Goal: Task Accomplishment & Management: Manage account settings

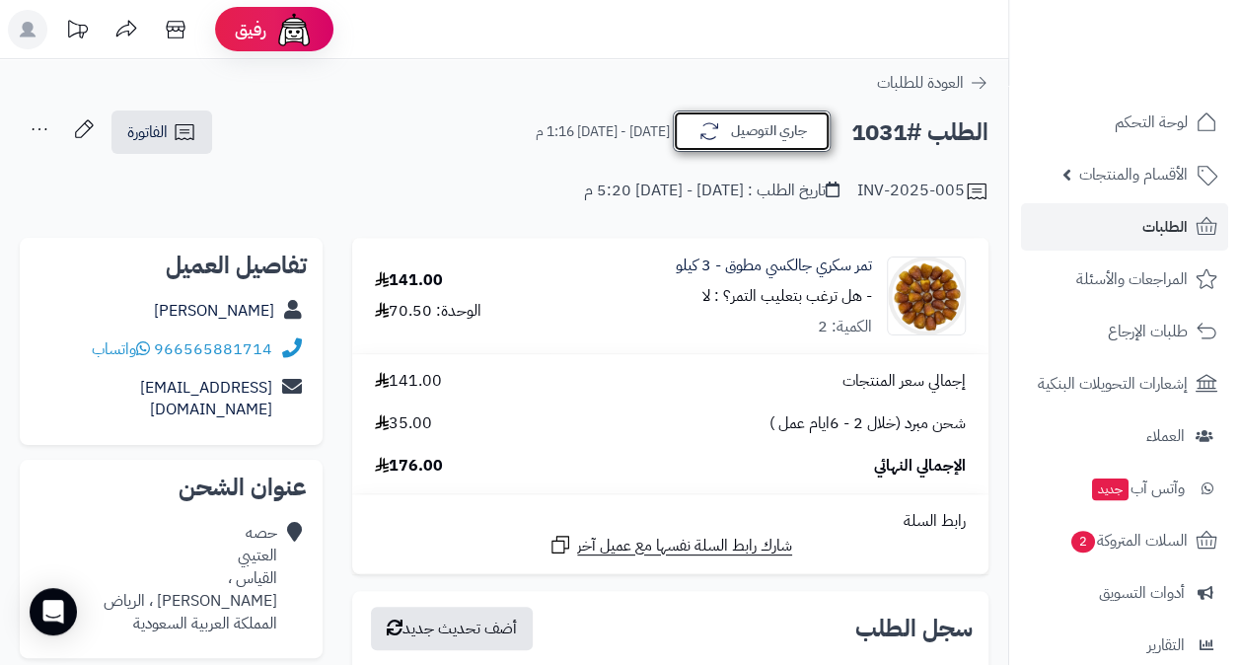
click at [747, 134] on button "جاري التوصيل" at bounding box center [752, 130] width 158 height 41
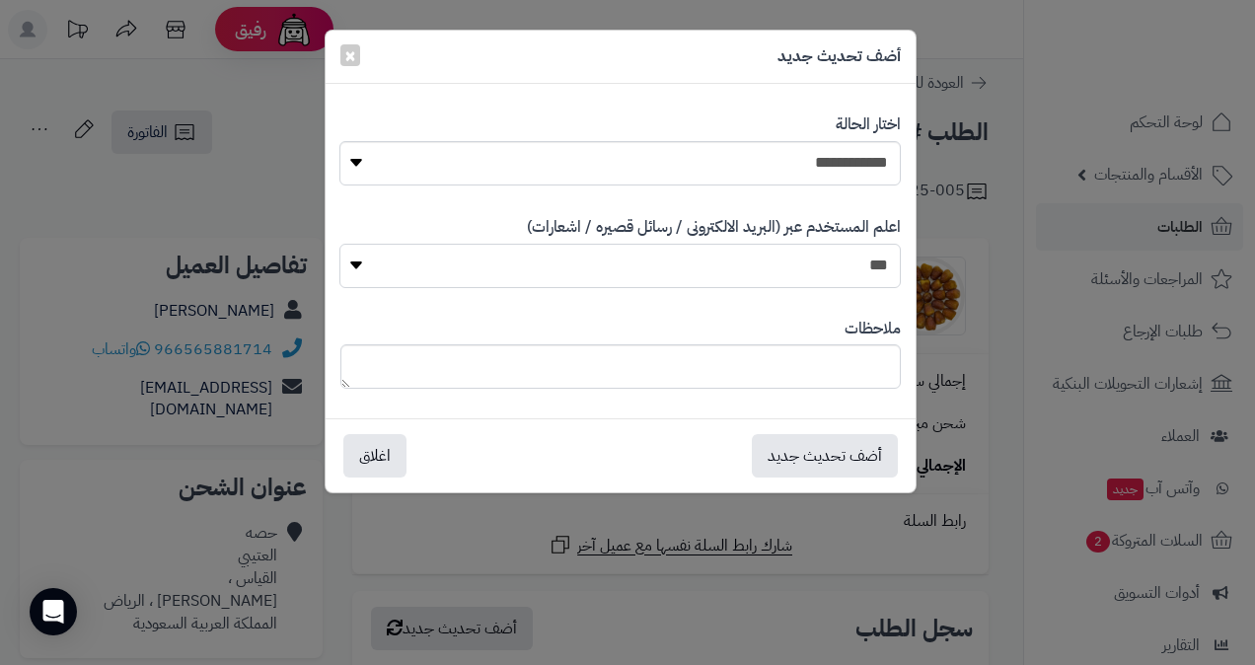
click at [801, 251] on select "*** **" at bounding box center [619, 266] width 561 height 44
select select "*"
click at [339, 244] on select "*** **" at bounding box center [619, 266] width 561 height 44
click at [835, 457] on button "أضف تحديث جديد" at bounding box center [825, 454] width 146 height 43
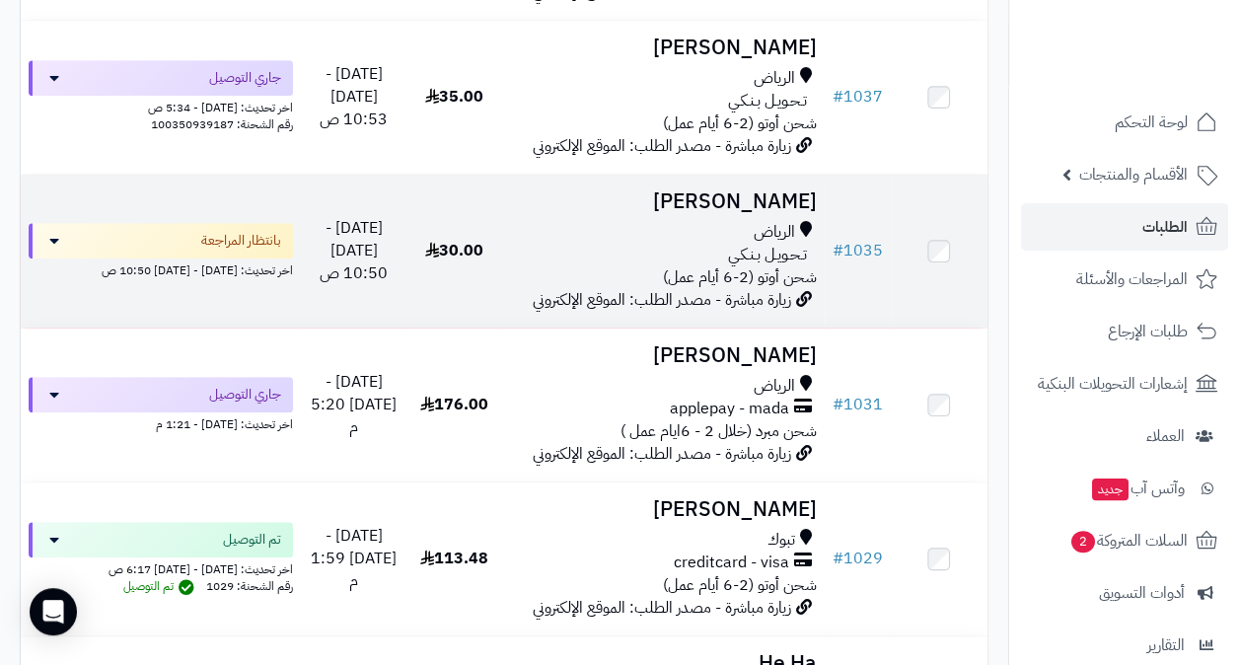
scroll to position [493, 0]
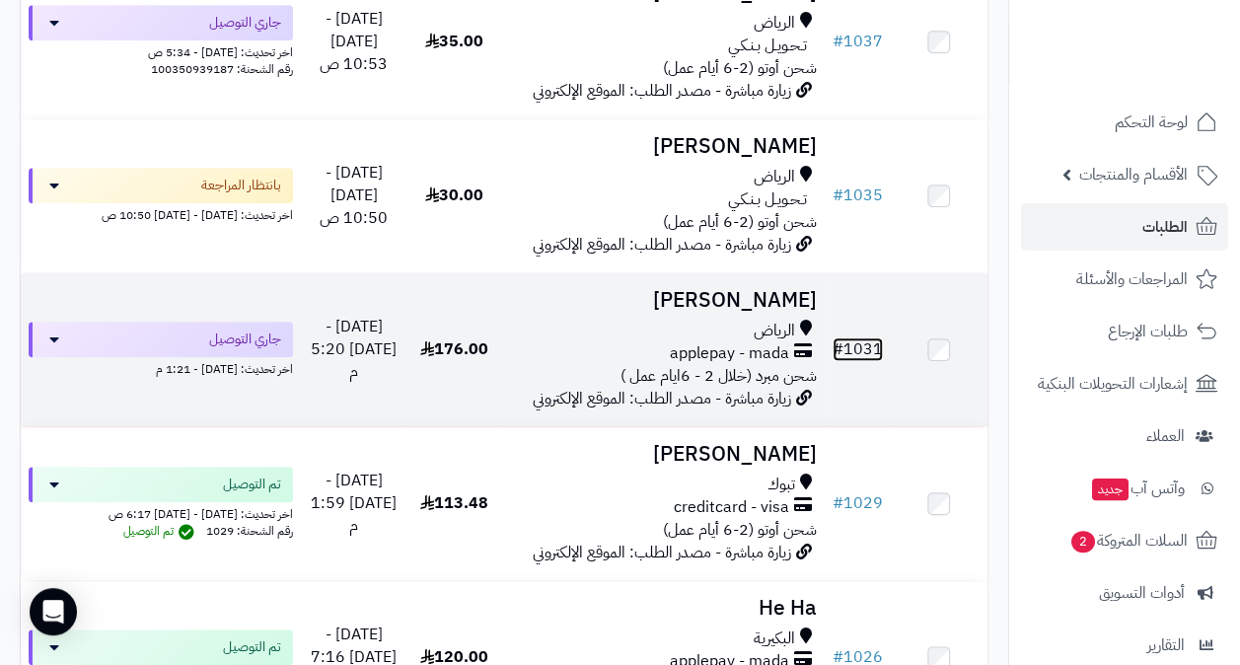
click at [859, 361] on link "# 1031" at bounding box center [858, 349] width 50 height 24
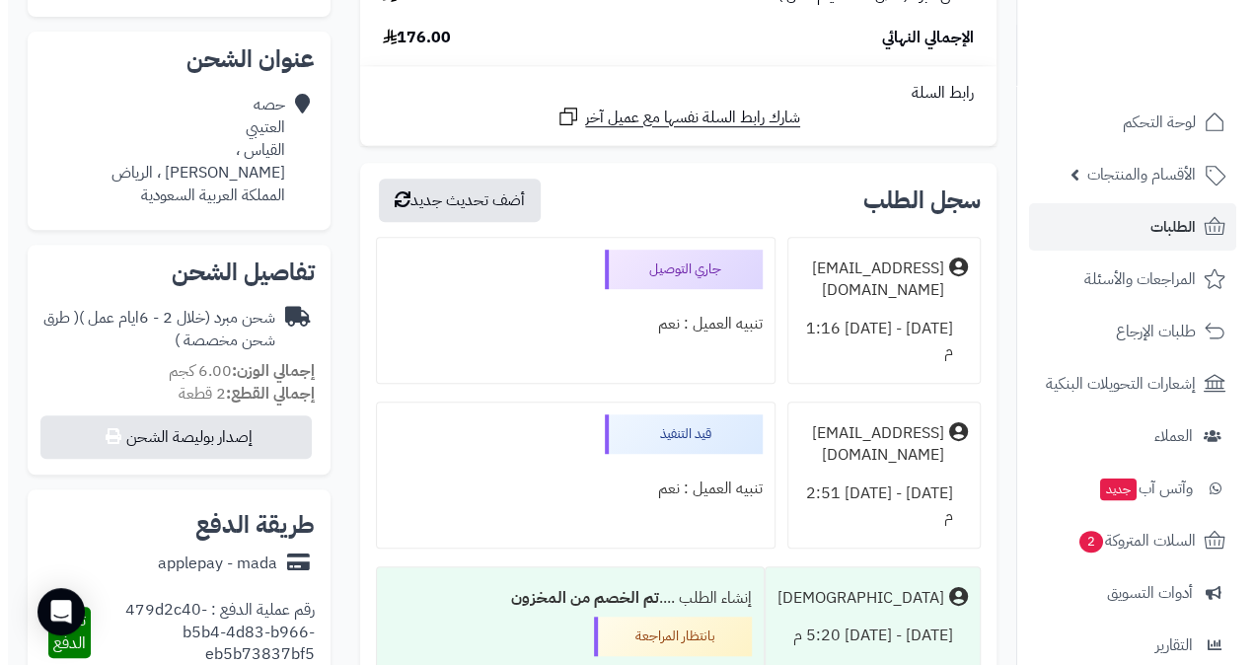
scroll to position [296, 0]
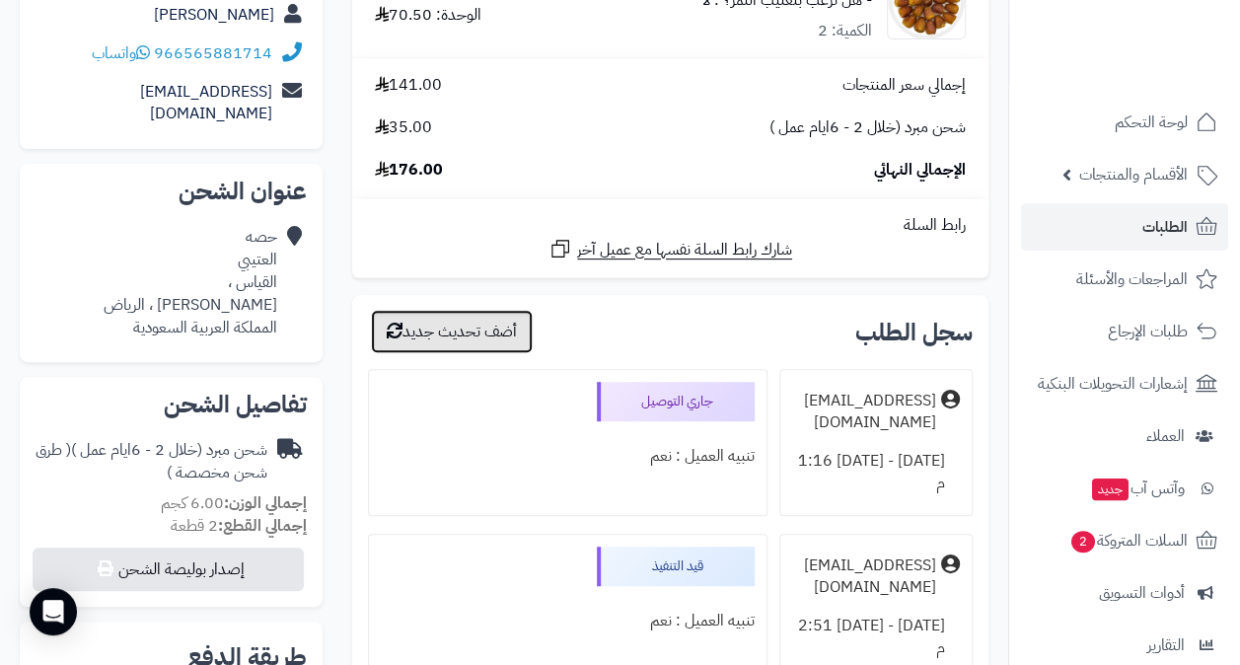
click at [498, 326] on button "أضف تحديث جديد" at bounding box center [452, 331] width 162 height 43
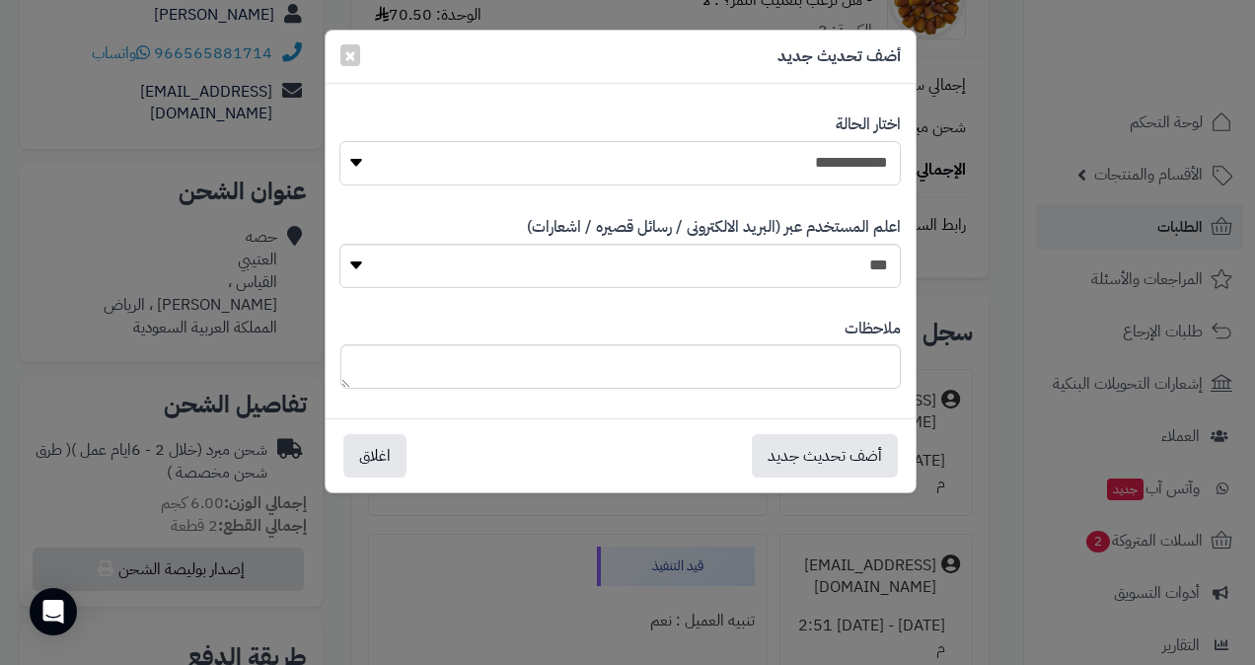
click at [691, 156] on select "**********" at bounding box center [619, 163] width 561 height 44
select select "**"
click at [339, 141] on select "**********" at bounding box center [619, 163] width 561 height 44
click at [803, 255] on select "*** **" at bounding box center [619, 266] width 561 height 44
select select "*"
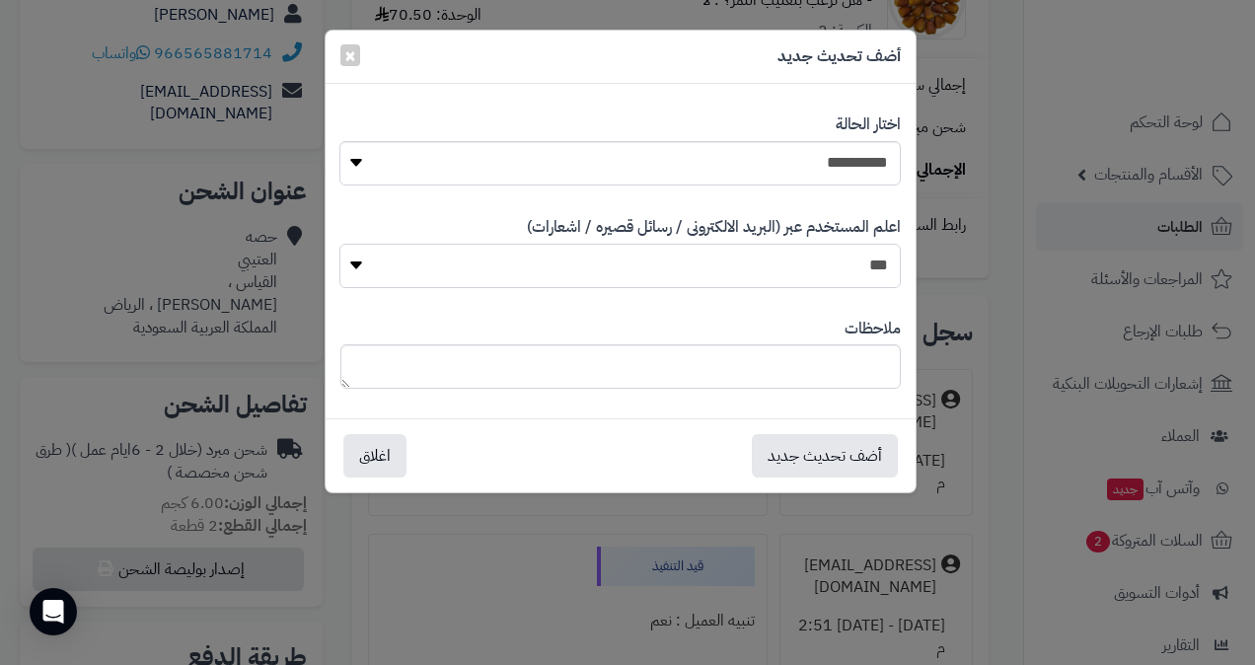
click at [339, 244] on select "*** **" at bounding box center [619, 266] width 561 height 44
click at [840, 457] on button "أضف تحديث جديد" at bounding box center [825, 454] width 146 height 43
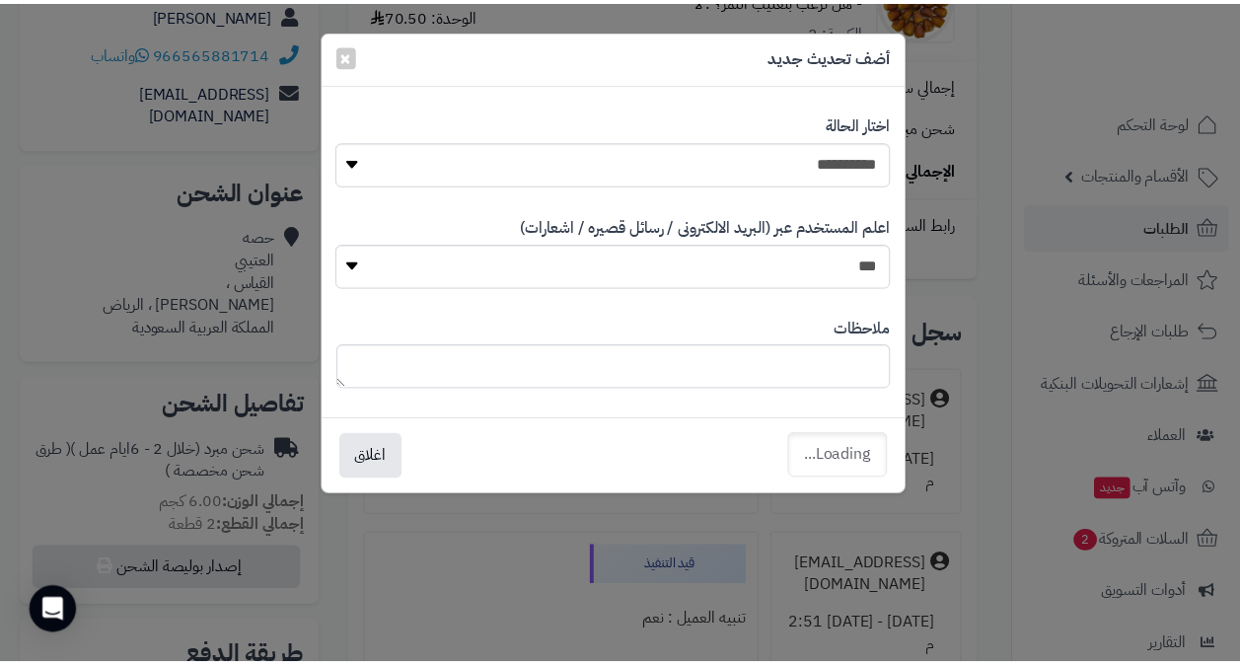
scroll to position [359, 0]
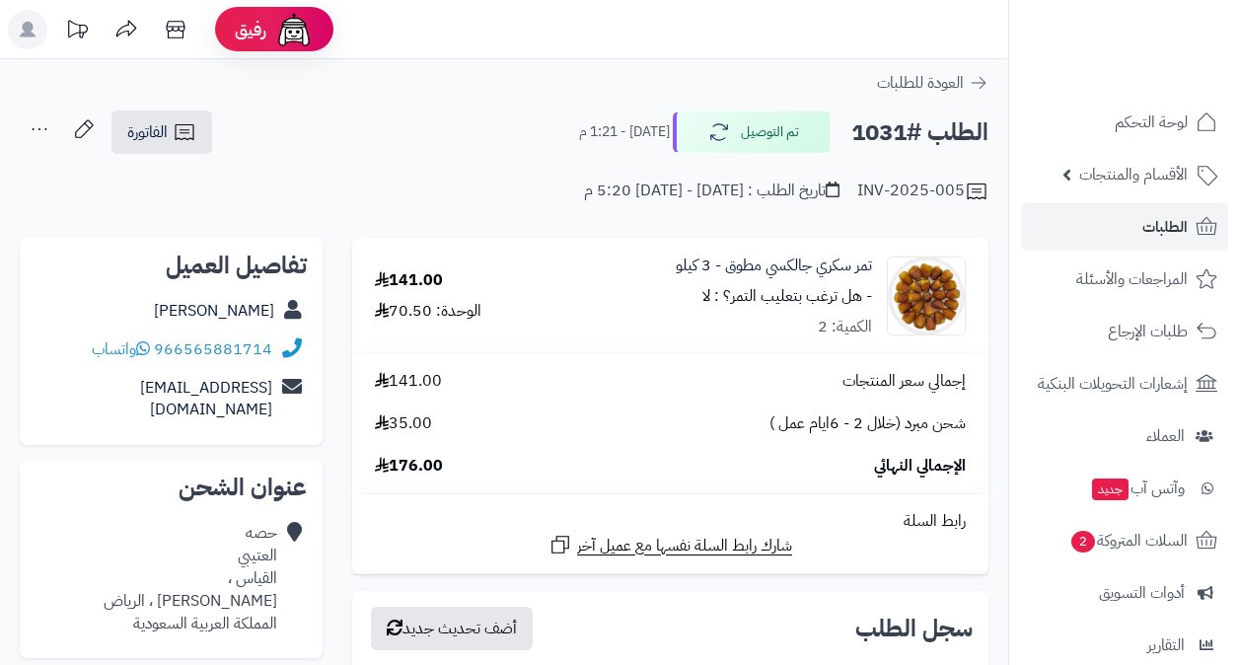
scroll to position [296, 0]
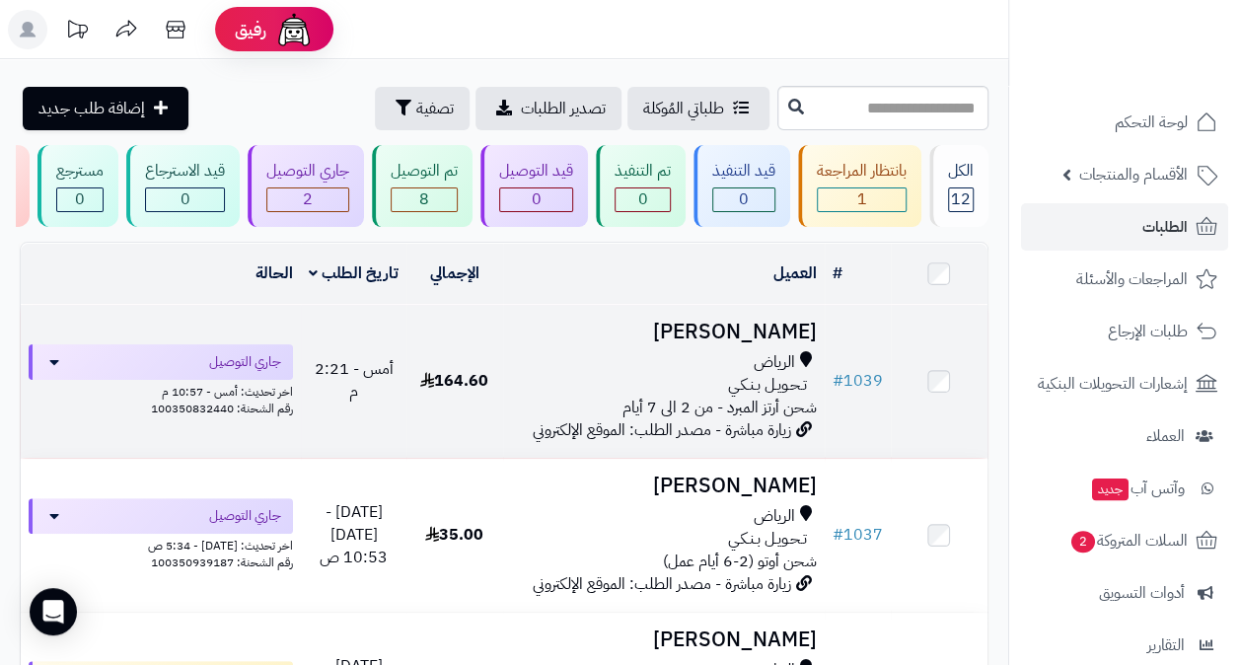
scroll to position [99, 0]
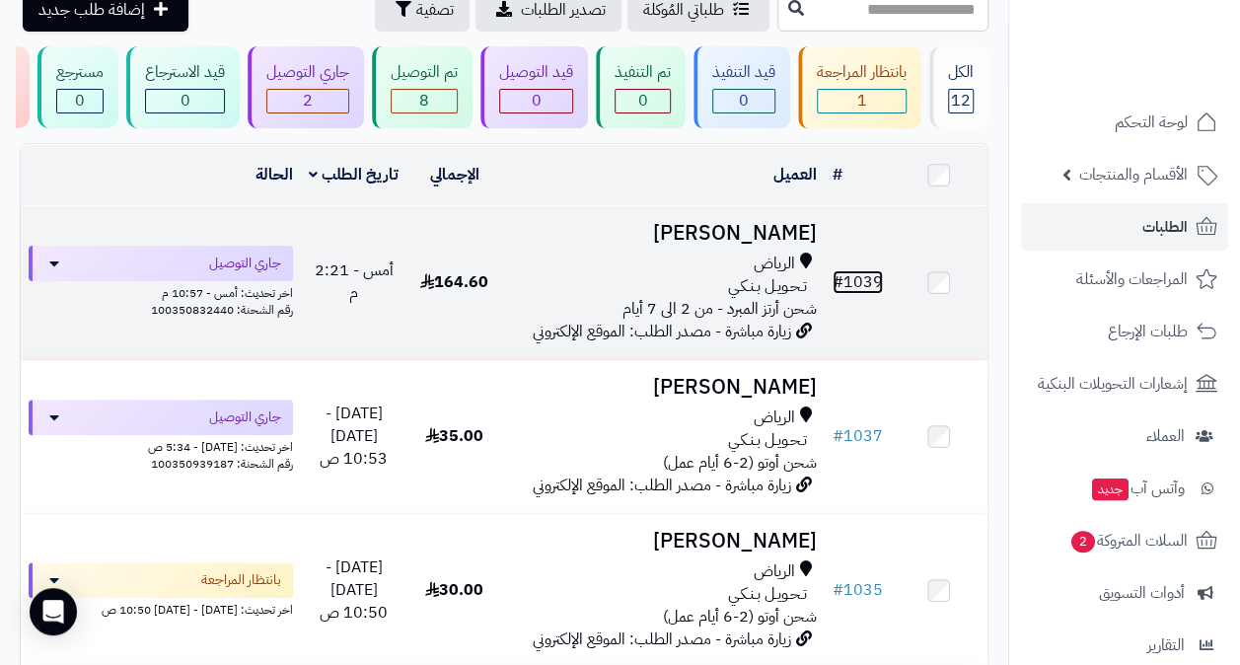
click at [872, 294] on link "# 1039" at bounding box center [858, 282] width 50 height 24
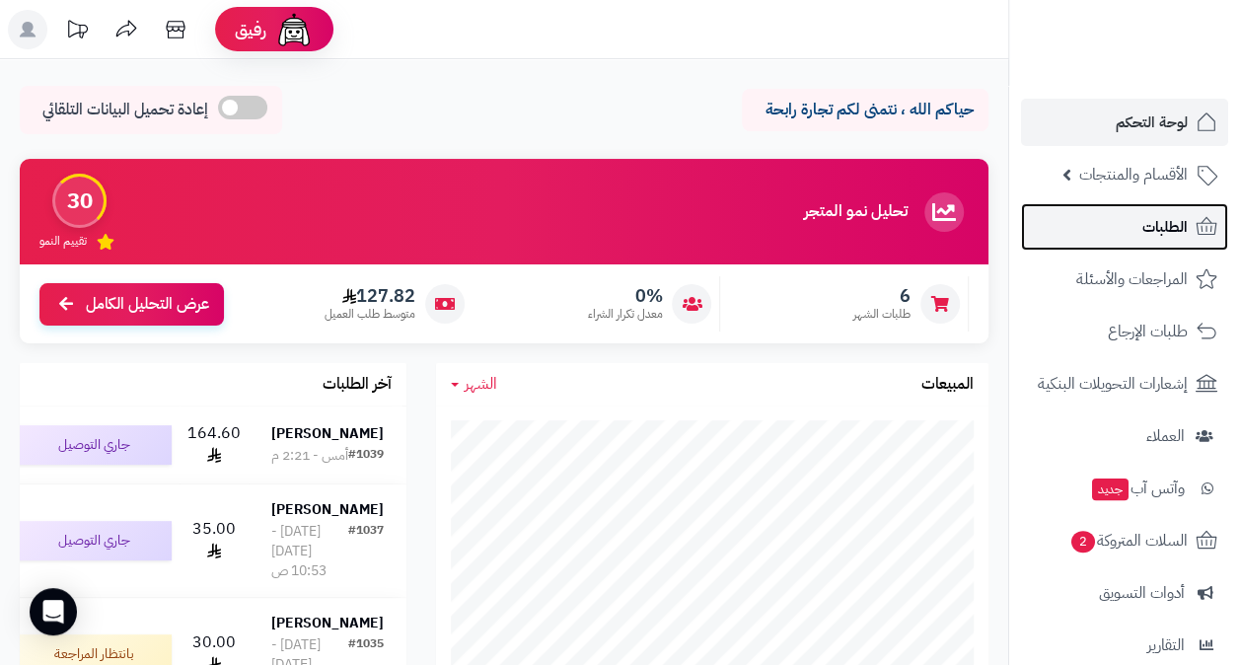
click at [1170, 215] on span "الطلبات" at bounding box center [1164, 227] width 45 height 28
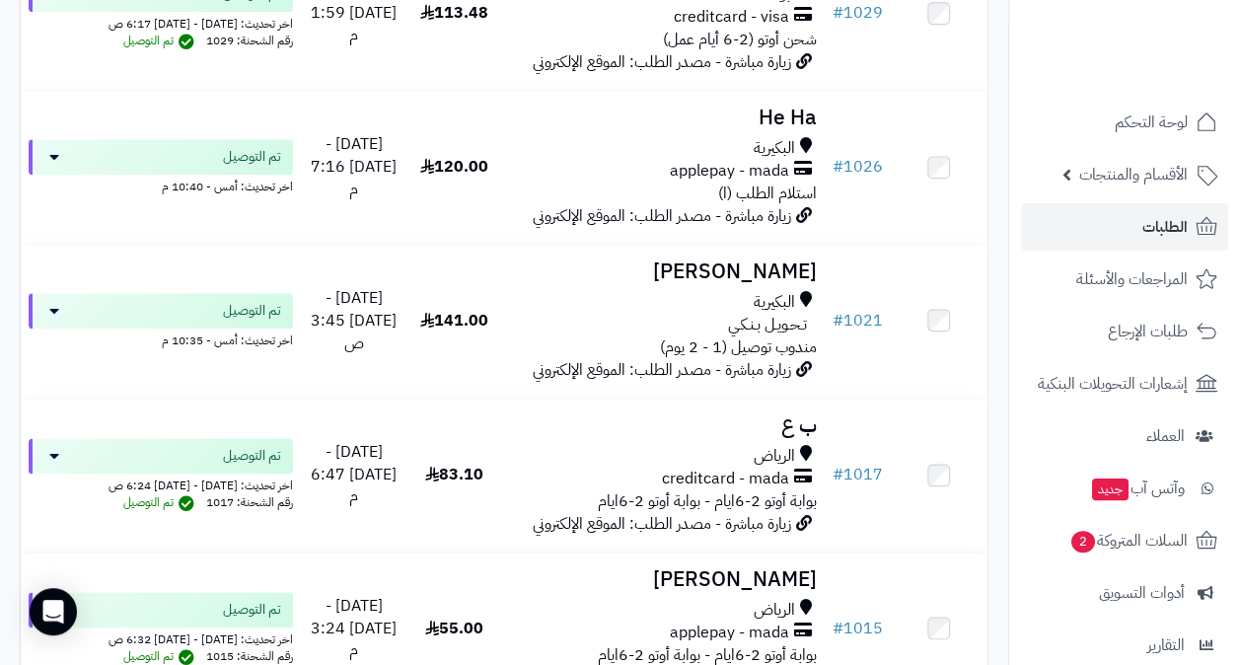
scroll to position [986, 0]
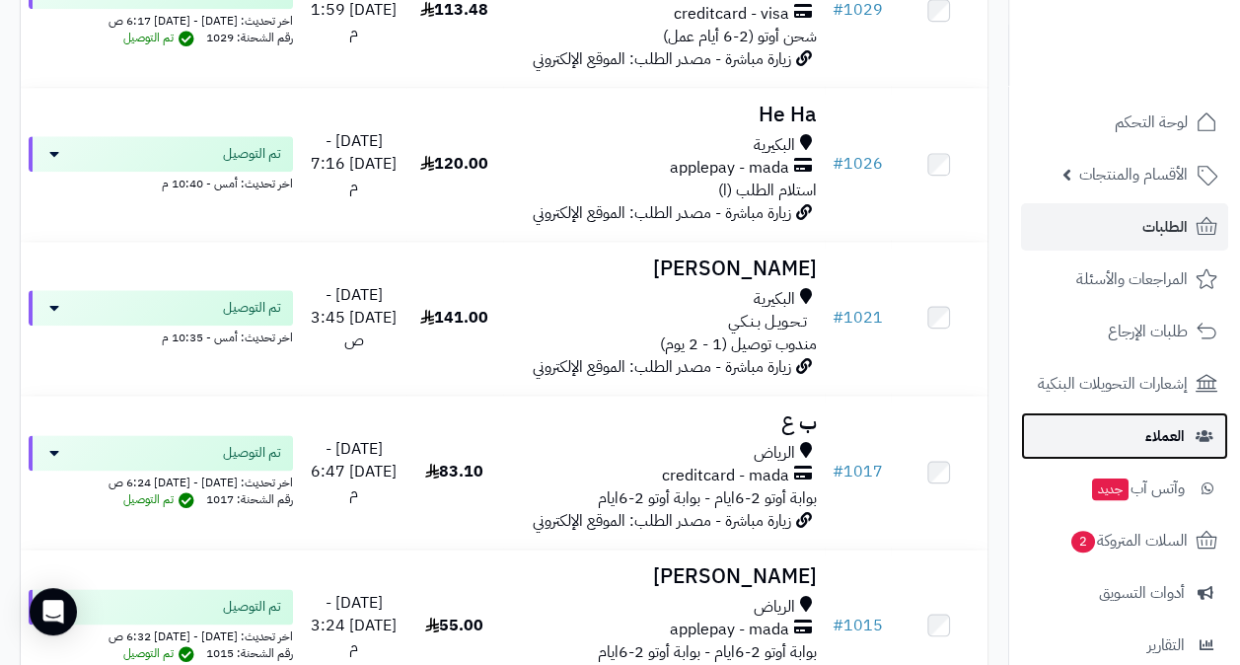
click at [1159, 425] on span "العملاء" at bounding box center [1164, 436] width 39 height 28
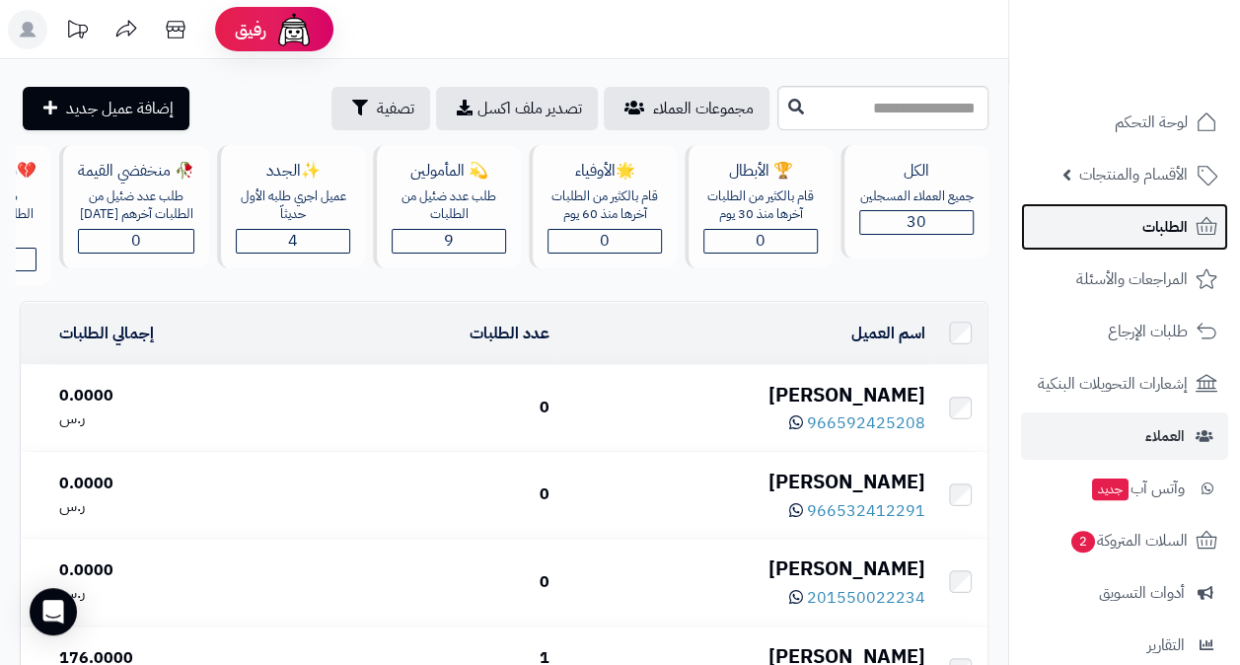
click at [1181, 233] on span "الطلبات" at bounding box center [1164, 227] width 45 height 28
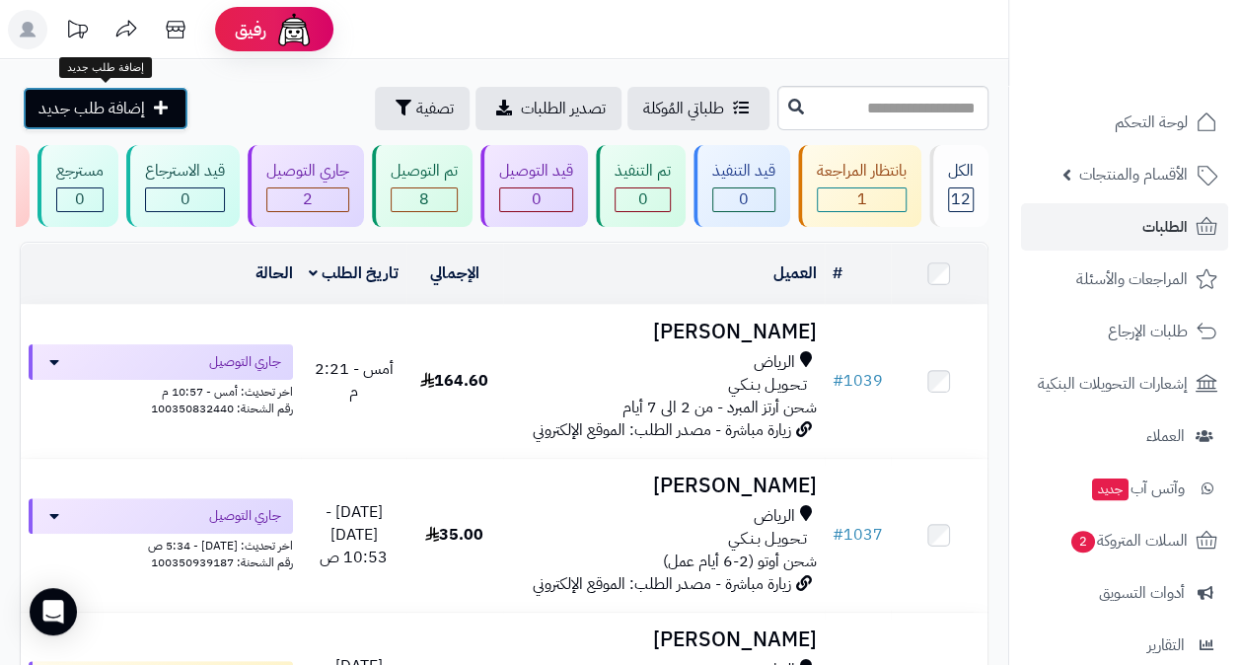
click at [114, 114] on span "إضافة طلب جديد" at bounding box center [91, 109] width 107 height 24
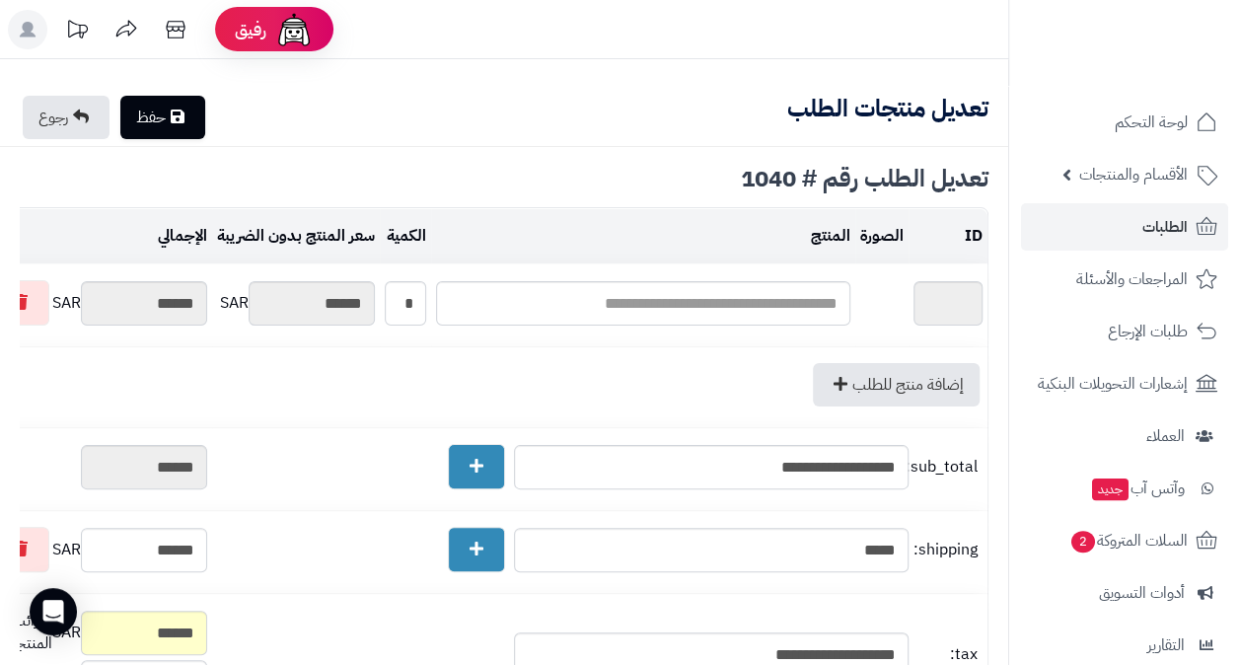
type textarea "**********"
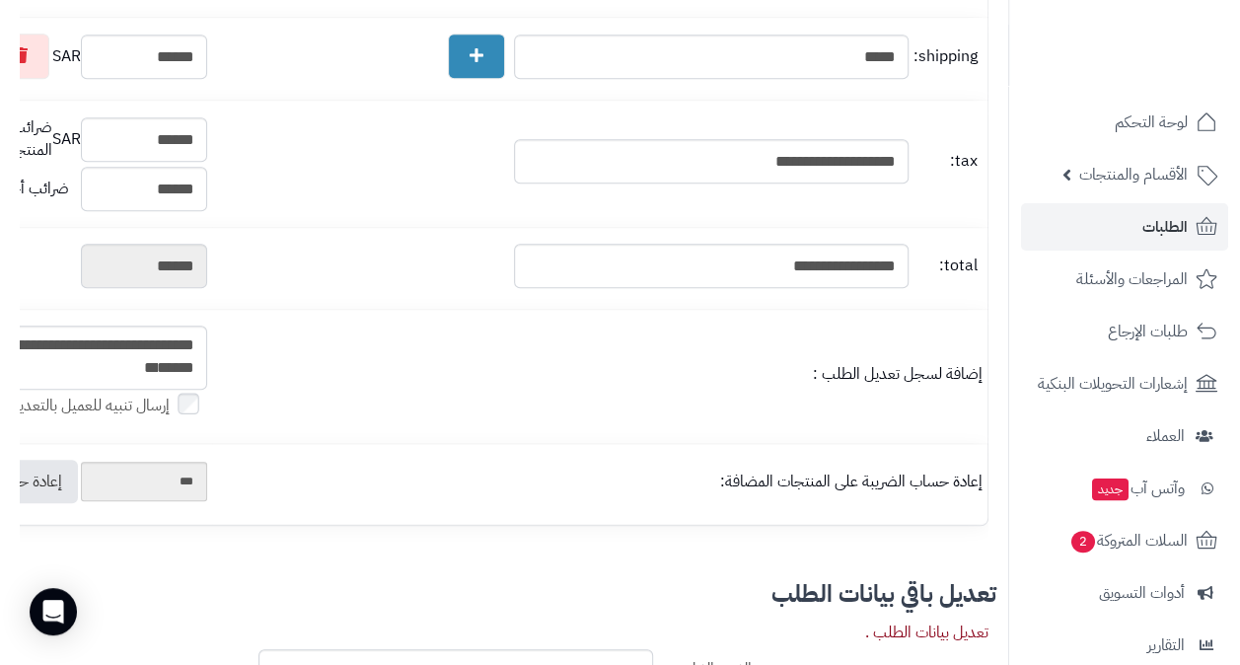
scroll to position [888, 0]
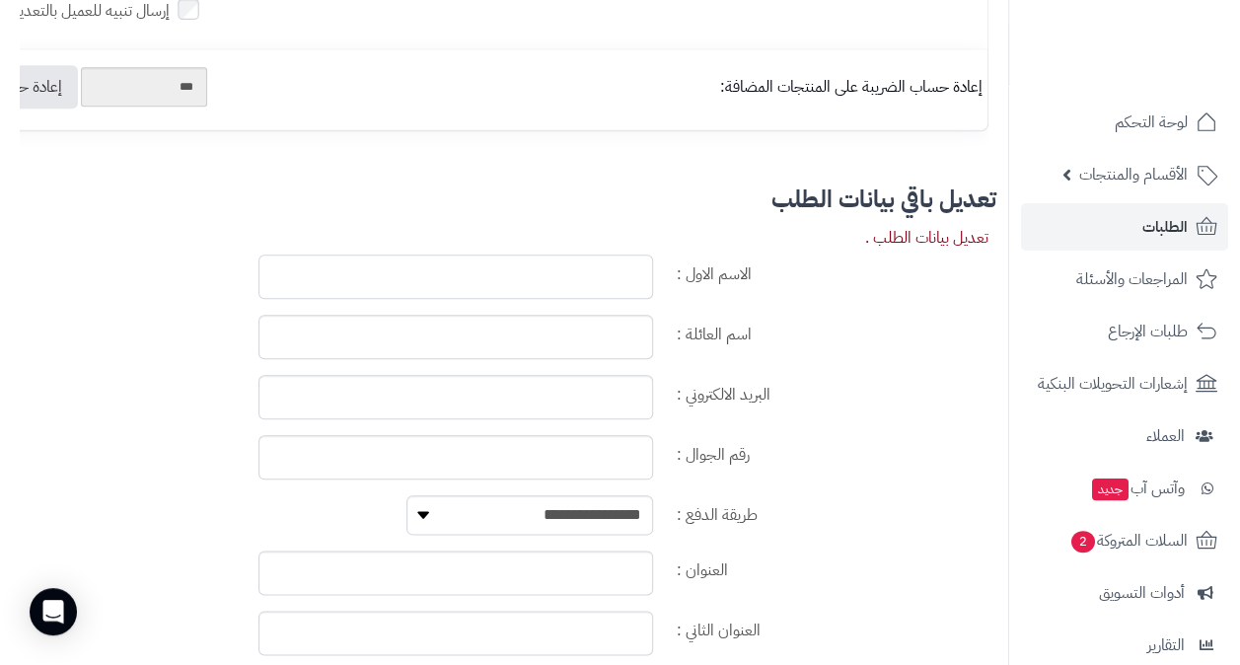
click at [627, 299] on input "الاسم الاول :" at bounding box center [455, 277] width 395 height 44
click at [639, 211] on div "تعديل باقي بيانات الطلب" at bounding box center [504, 199] width 984 height 24
click at [594, 299] on input "الاسم الاول :" at bounding box center [455, 277] width 395 height 44
type input "*"
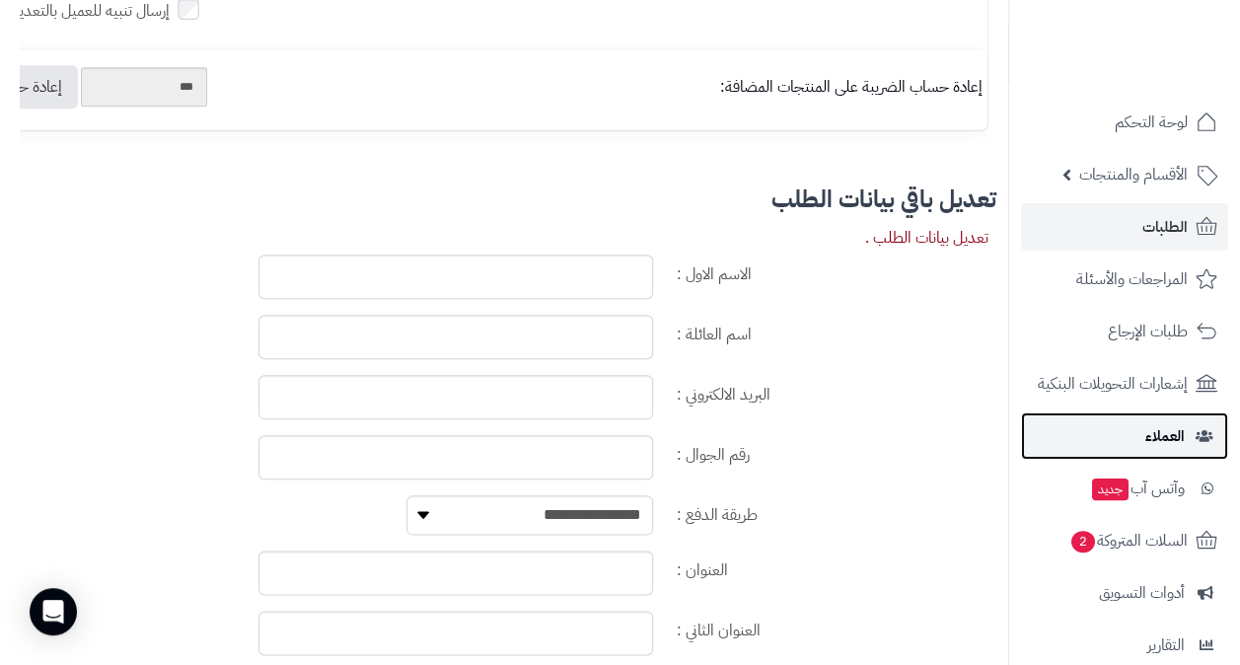
click at [1169, 430] on span "العملاء" at bounding box center [1164, 436] width 39 height 28
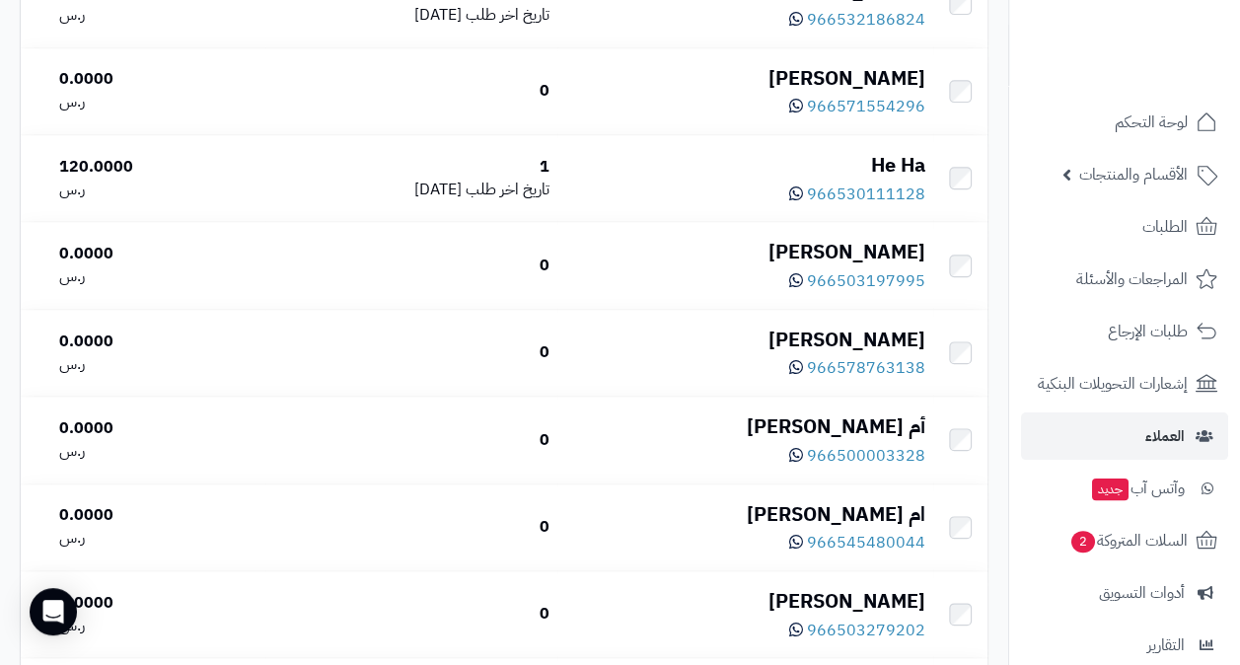
scroll to position [888, 0]
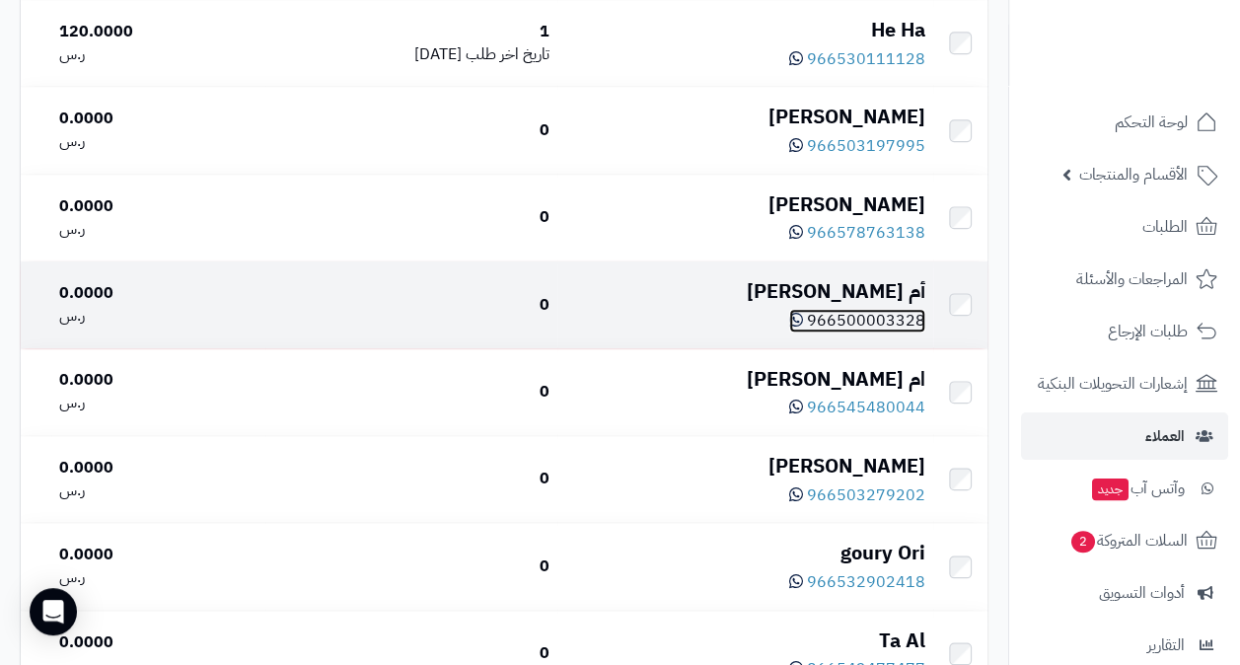
click at [879, 332] on span "966500003328" at bounding box center [866, 321] width 118 height 24
click at [865, 304] on div "أم [PERSON_NAME]" at bounding box center [745, 291] width 360 height 29
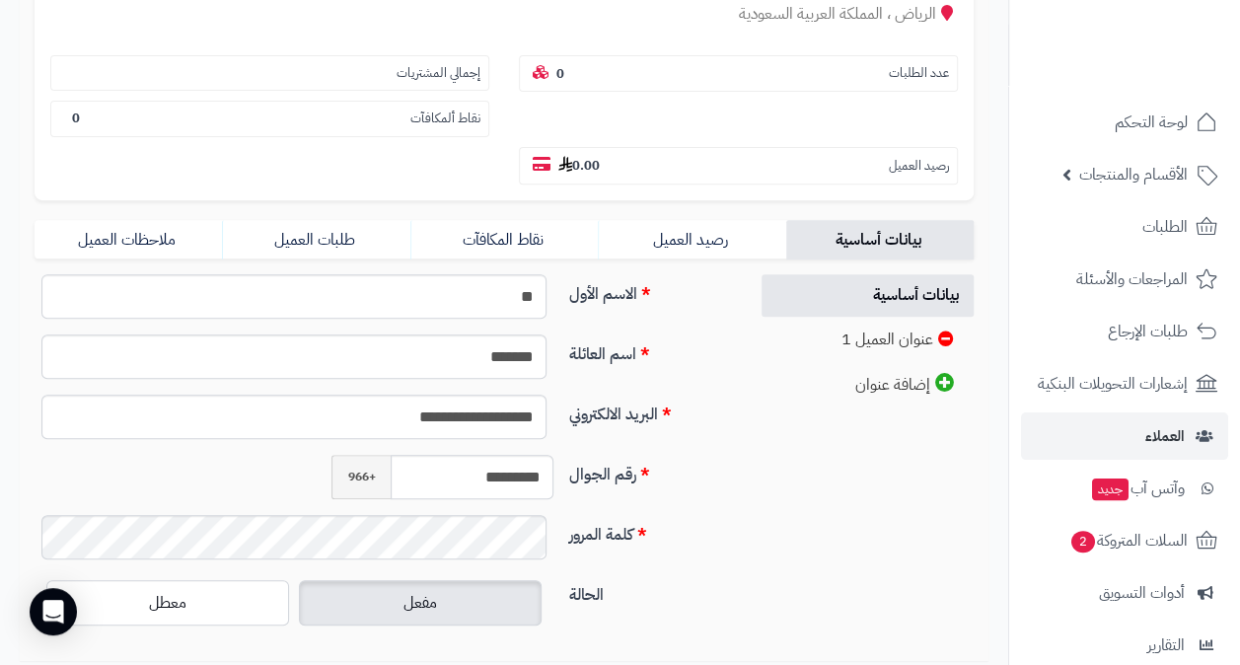
scroll to position [296, 0]
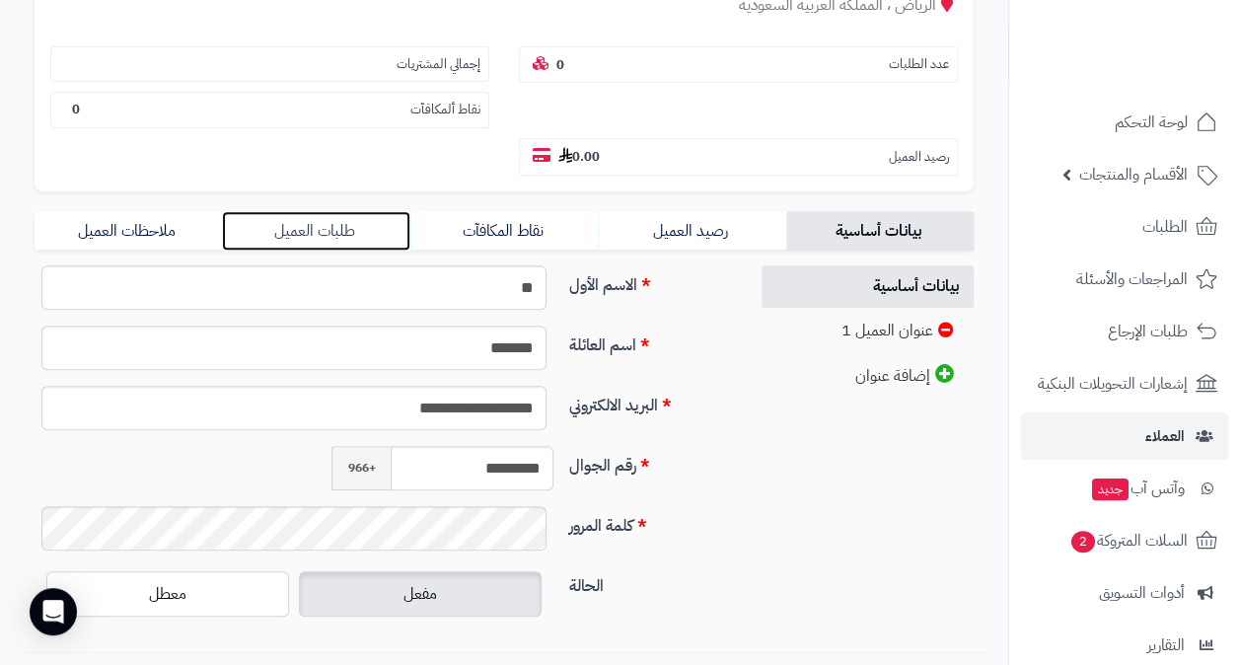
click at [306, 223] on link "طلبات العميل" at bounding box center [315, 230] width 187 height 39
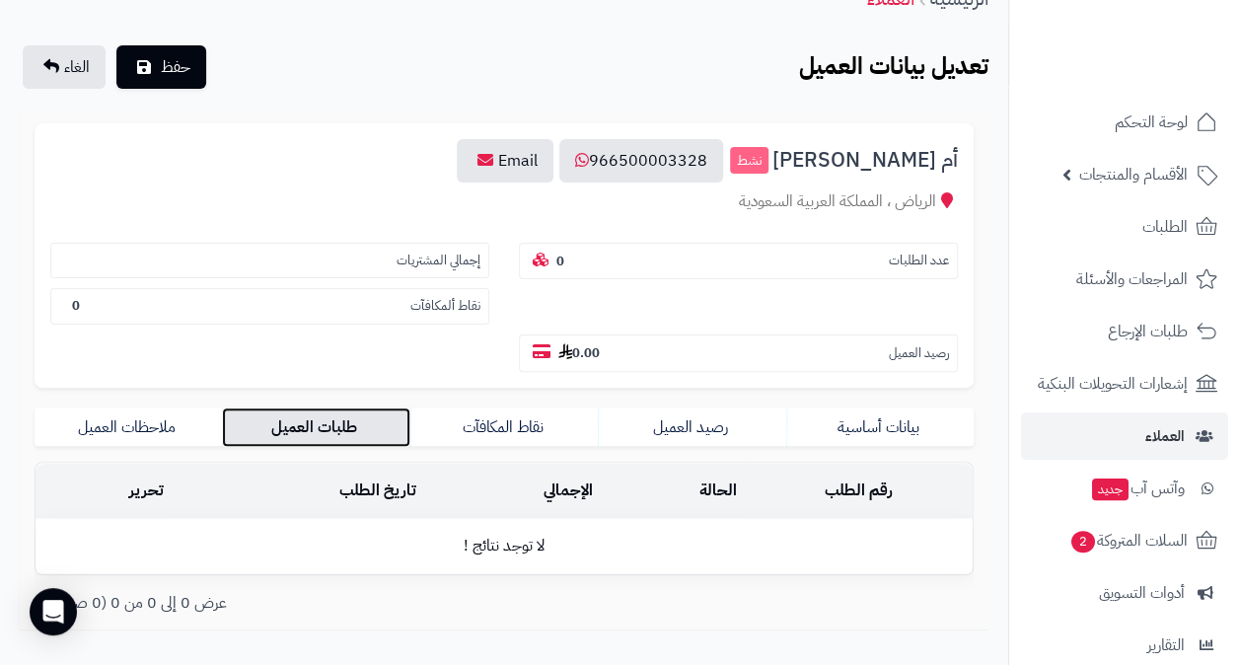
scroll to position [216, 0]
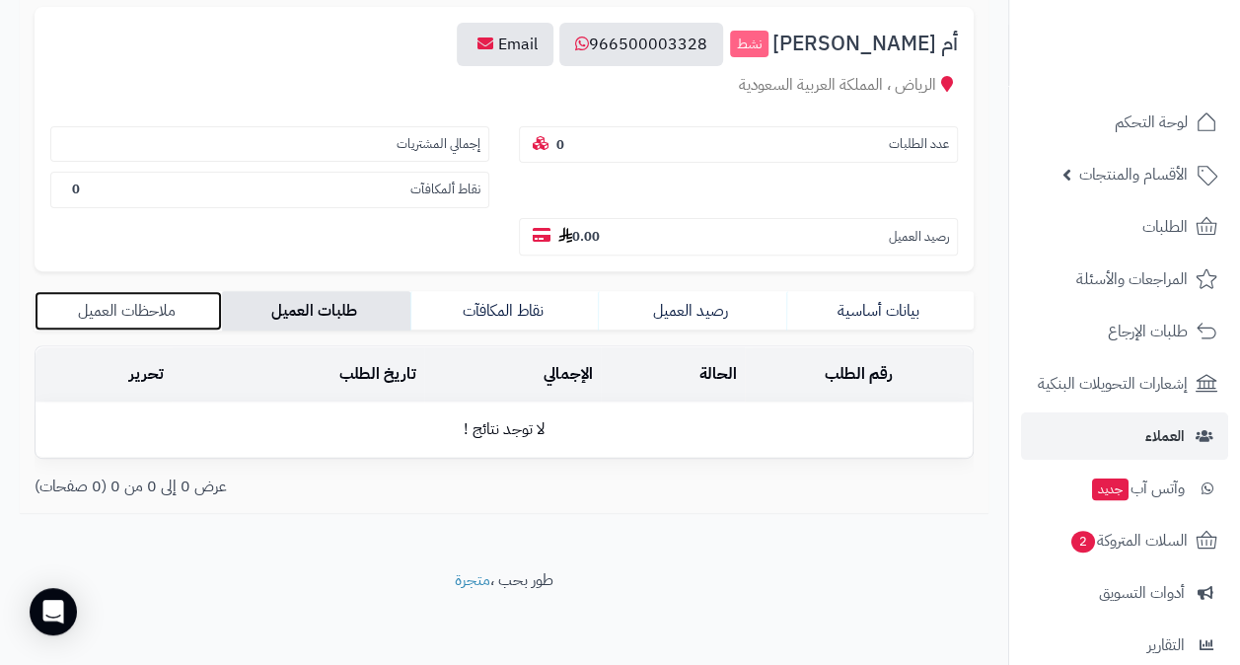
click at [146, 312] on link "ملاحظات العميل" at bounding box center [128, 310] width 187 height 39
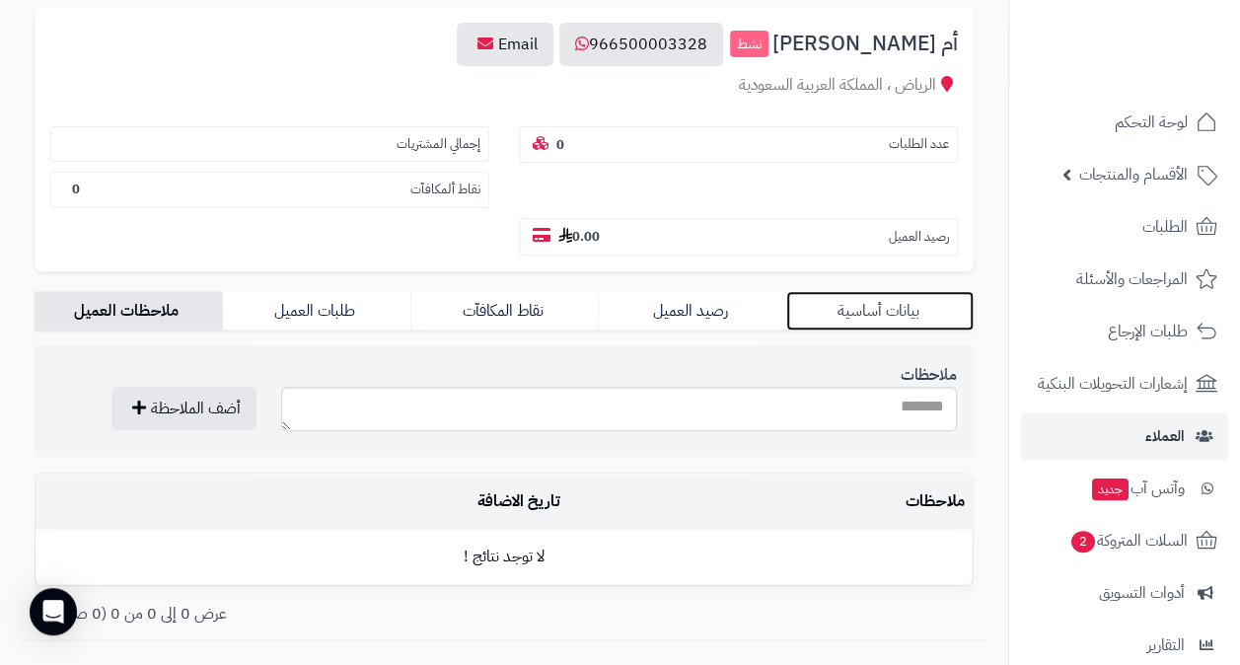
click at [874, 298] on link "بيانات أساسية" at bounding box center [879, 310] width 187 height 39
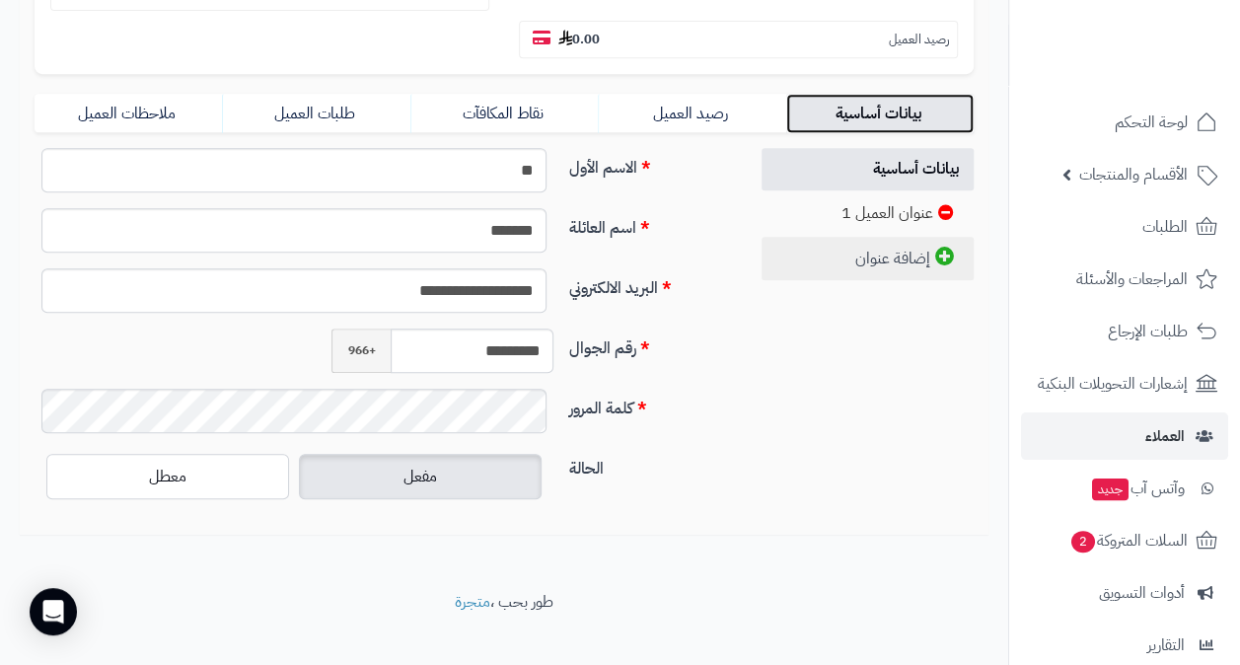
scroll to position [434, 0]
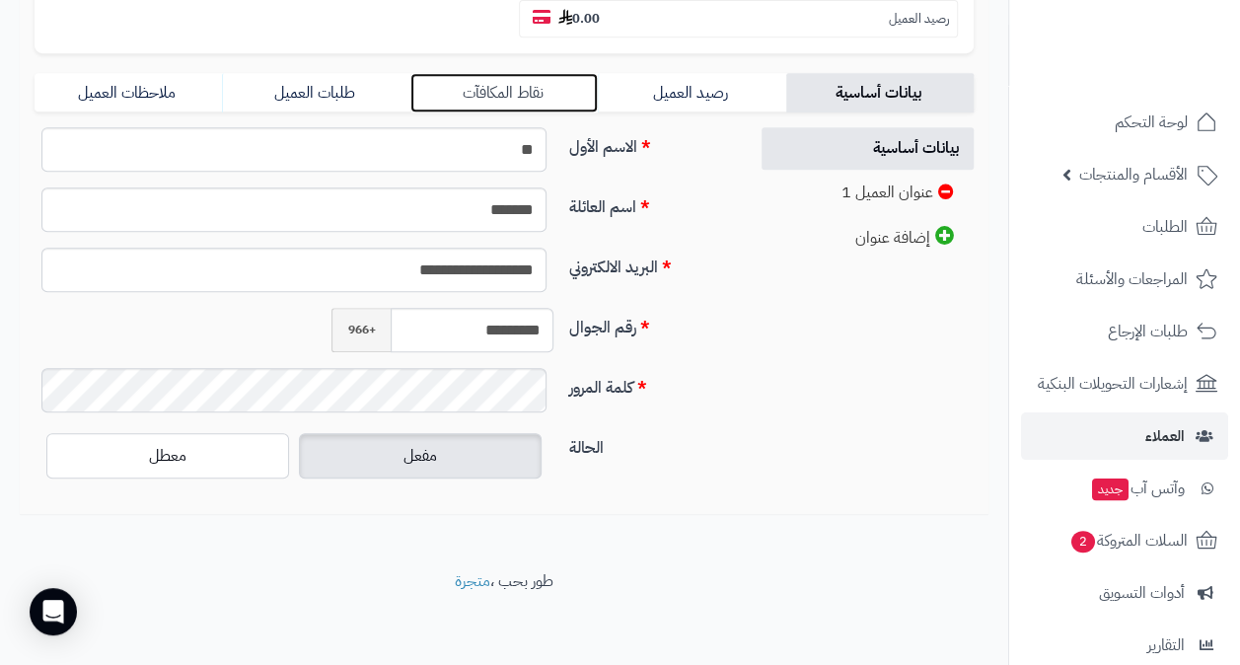
click at [542, 101] on link "نقاط المكافآت" at bounding box center [503, 92] width 187 height 39
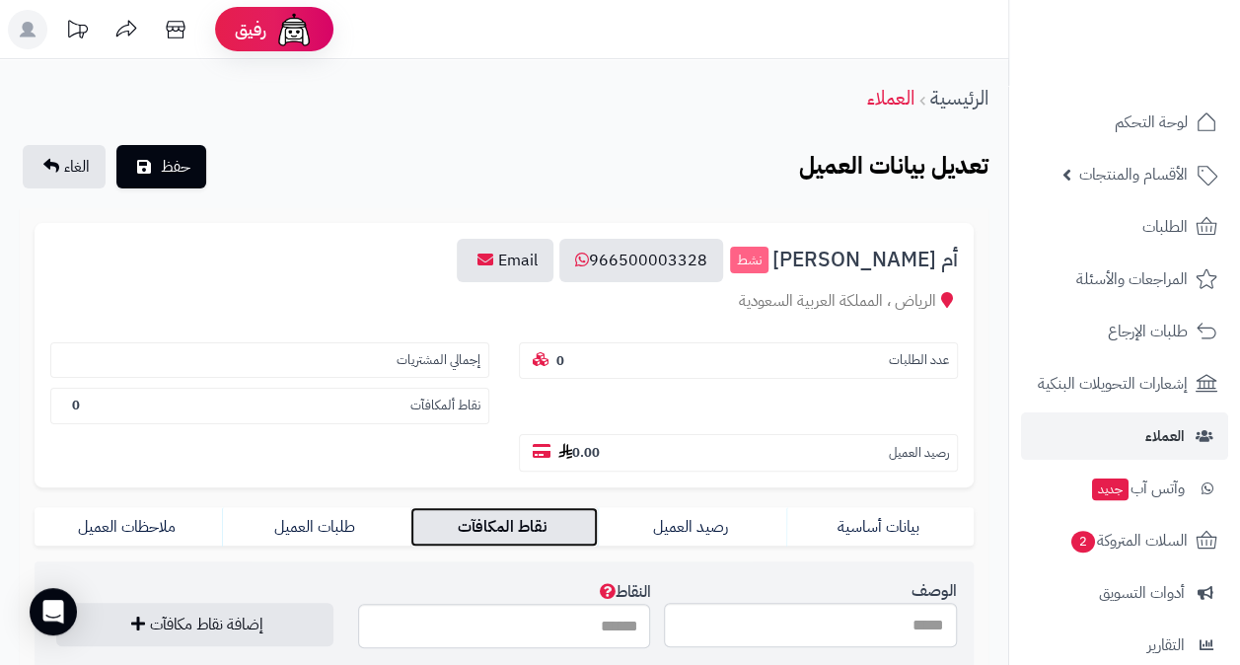
scroll to position [344, 0]
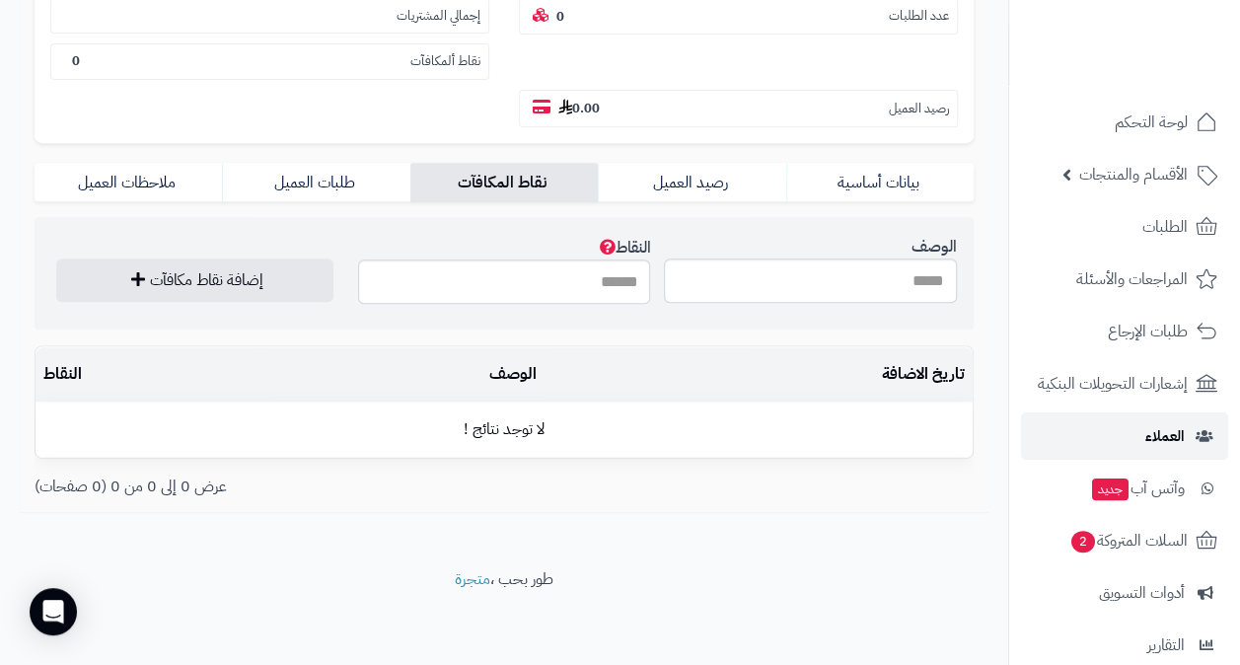
click at [1172, 437] on span "العملاء" at bounding box center [1164, 436] width 39 height 28
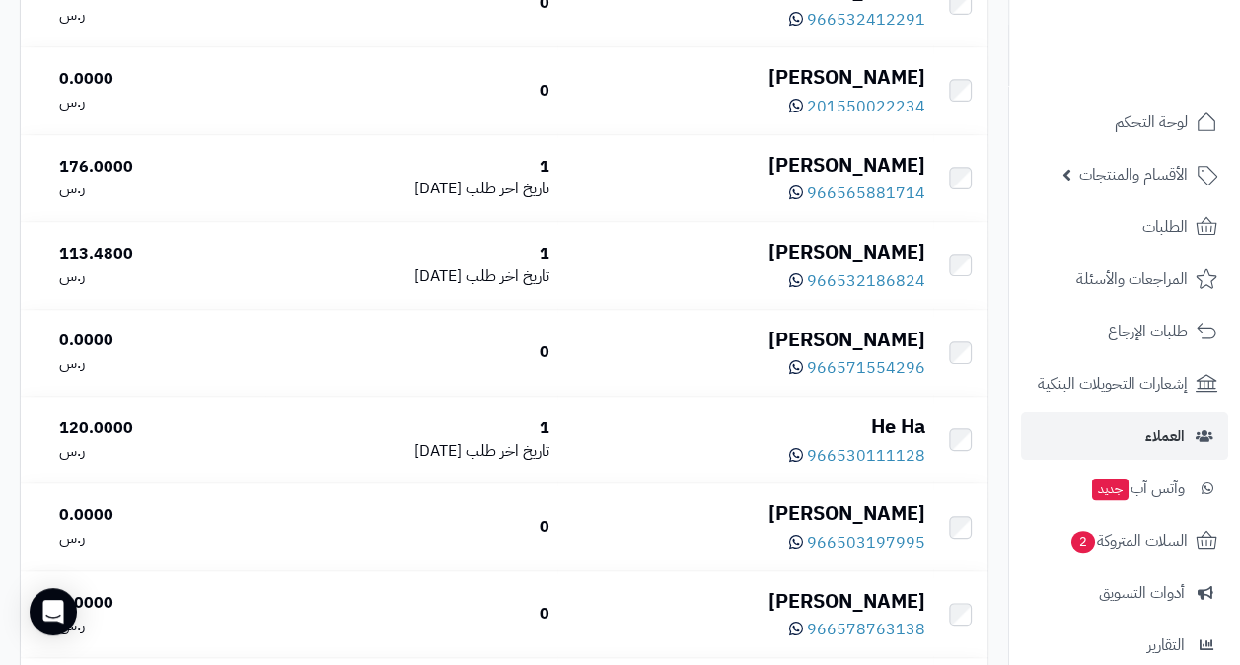
scroll to position [493, 0]
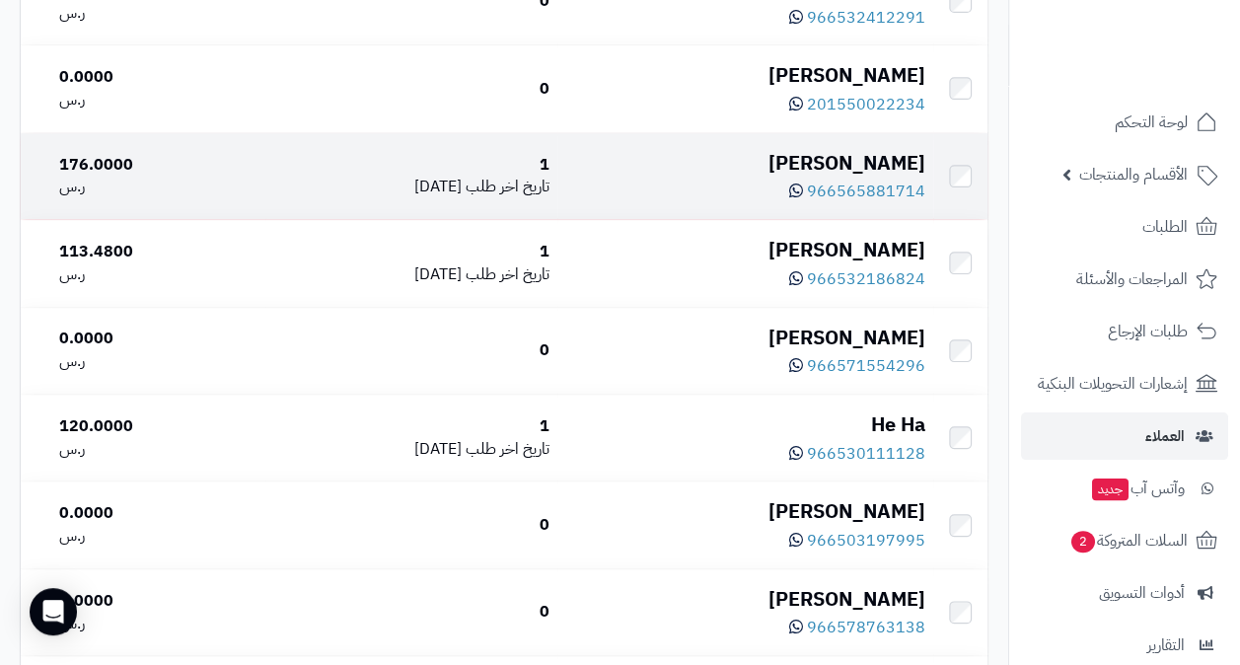
click at [863, 178] on div "[PERSON_NAME]" at bounding box center [745, 163] width 360 height 29
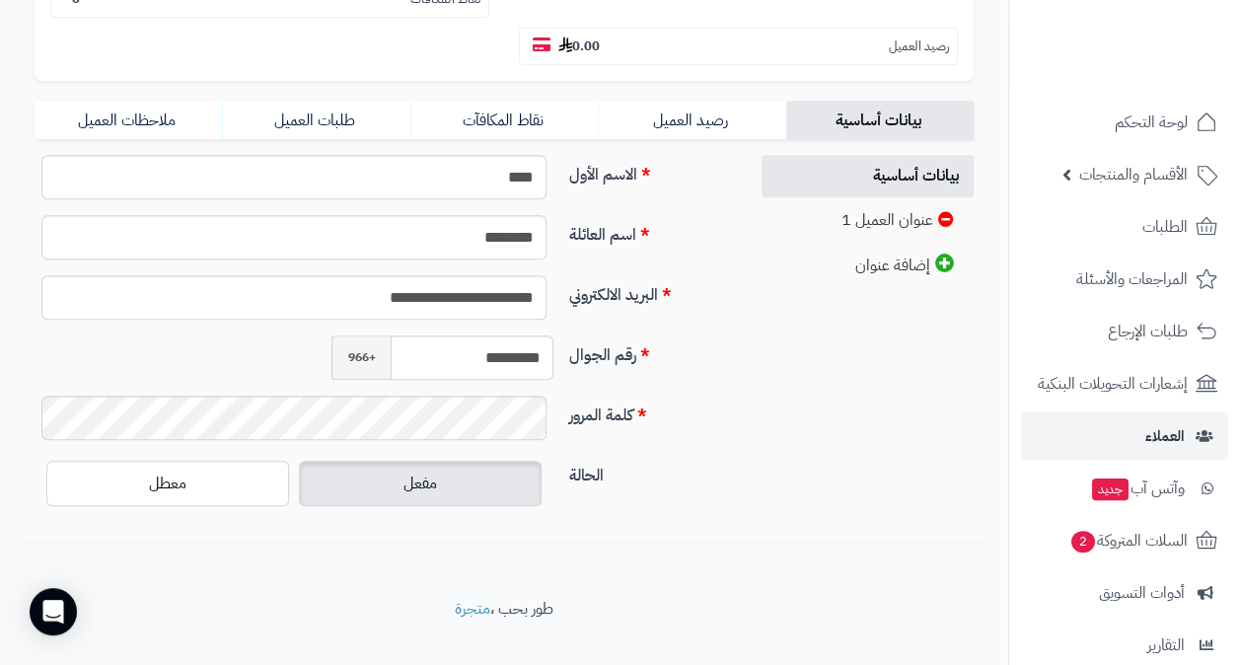
scroll to position [434, 0]
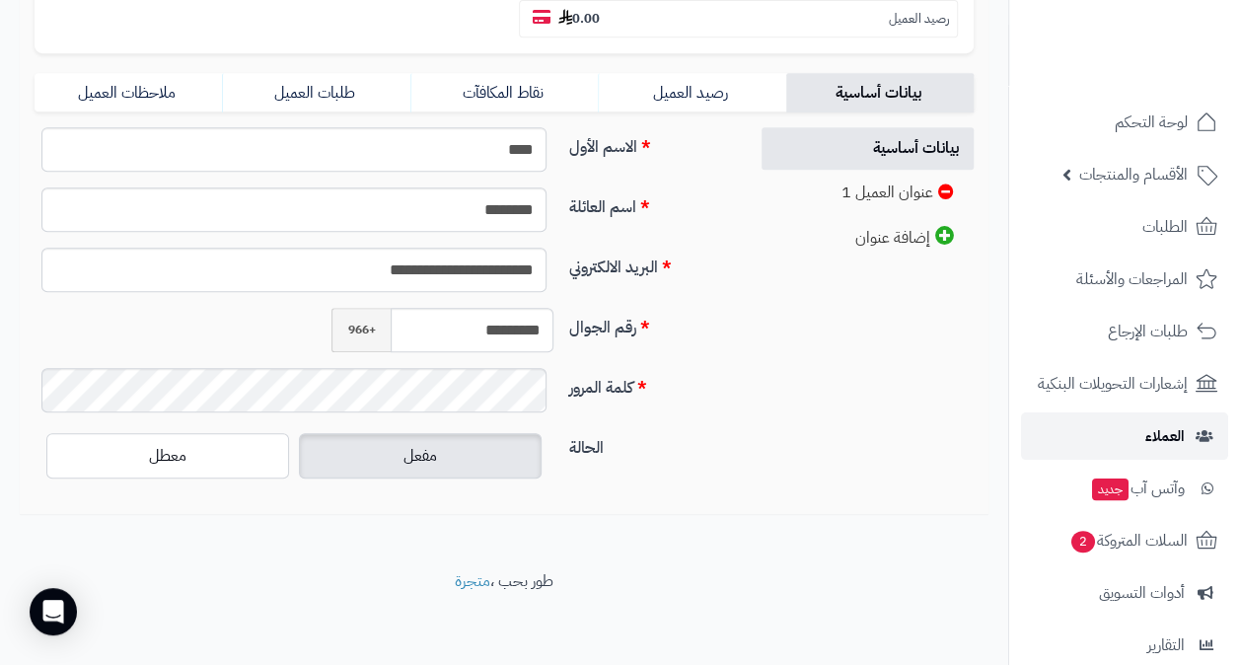
click at [1178, 429] on span "العملاء" at bounding box center [1164, 436] width 39 height 28
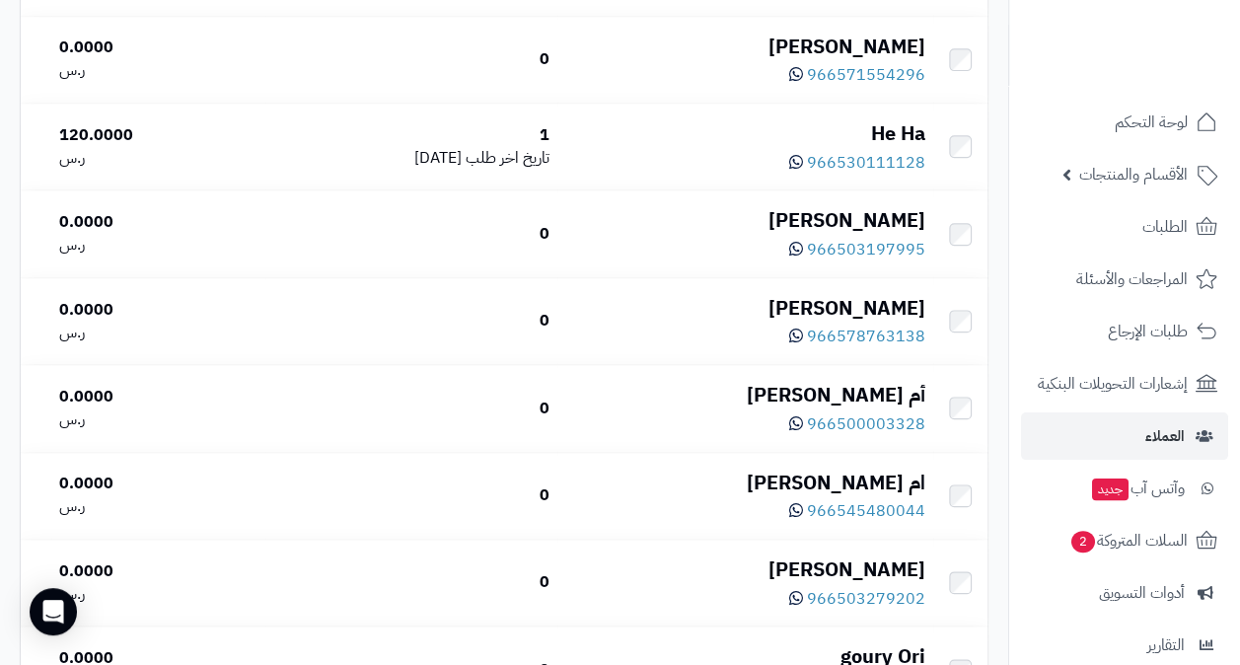
scroll to position [691, 0]
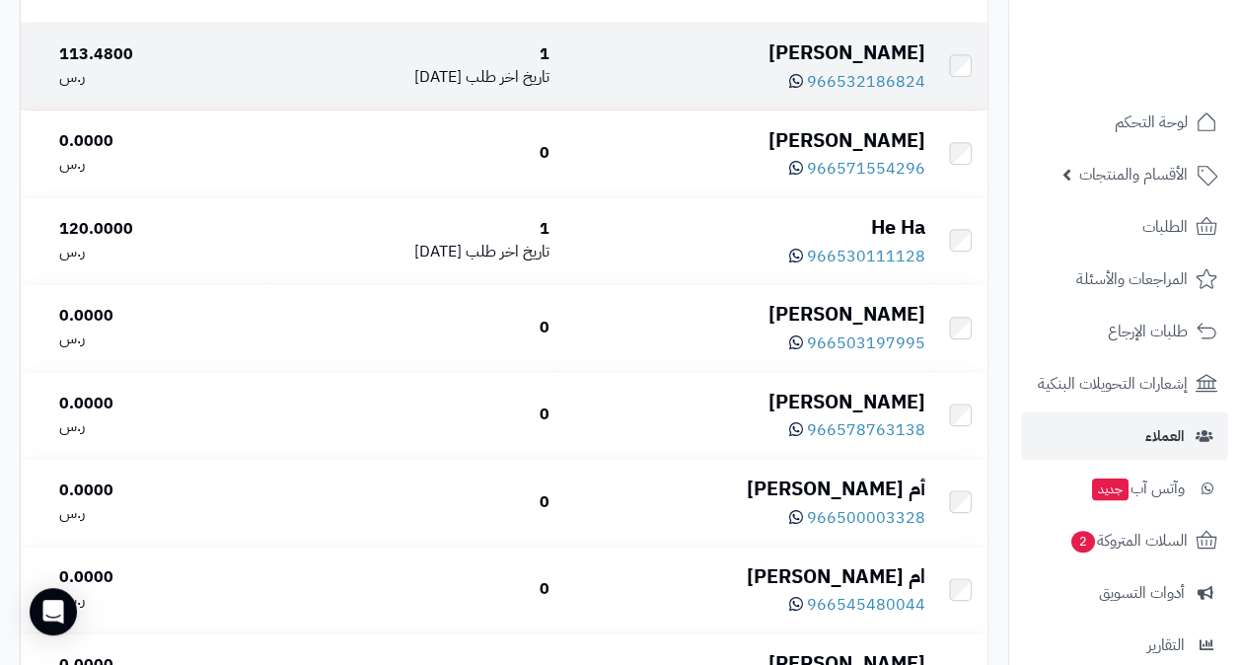
click at [880, 67] on div "[PERSON_NAME]" at bounding box center [745, 52] width 360 height 29
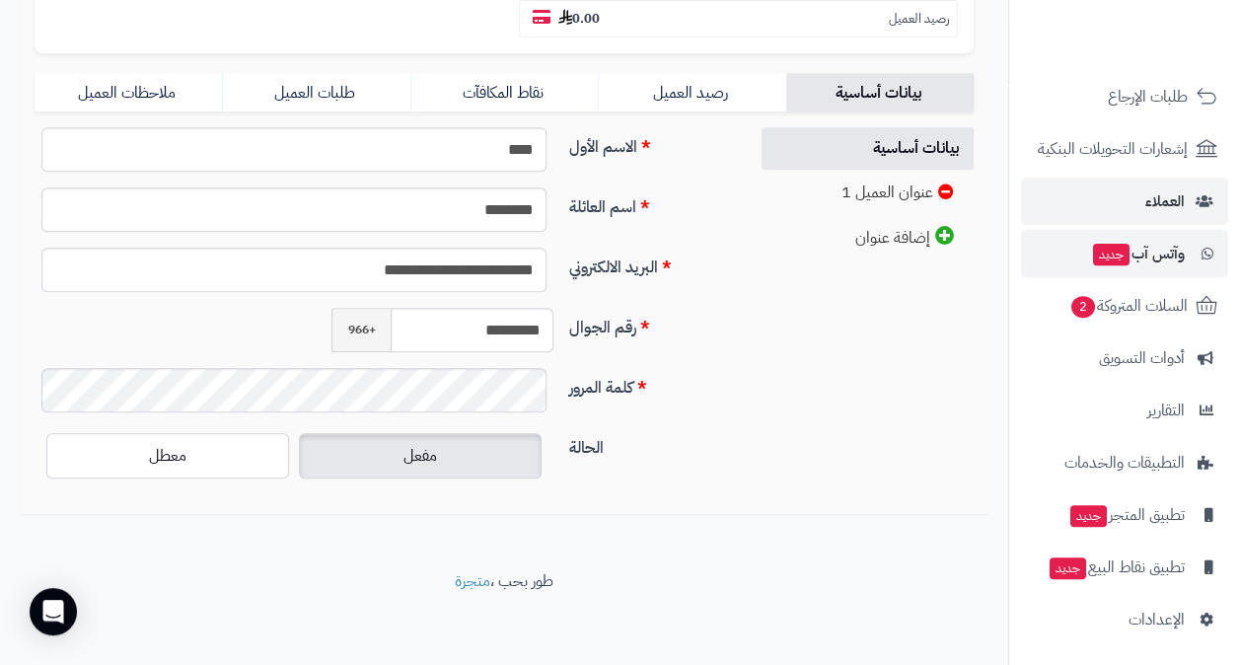
scroll to position [237, 0]
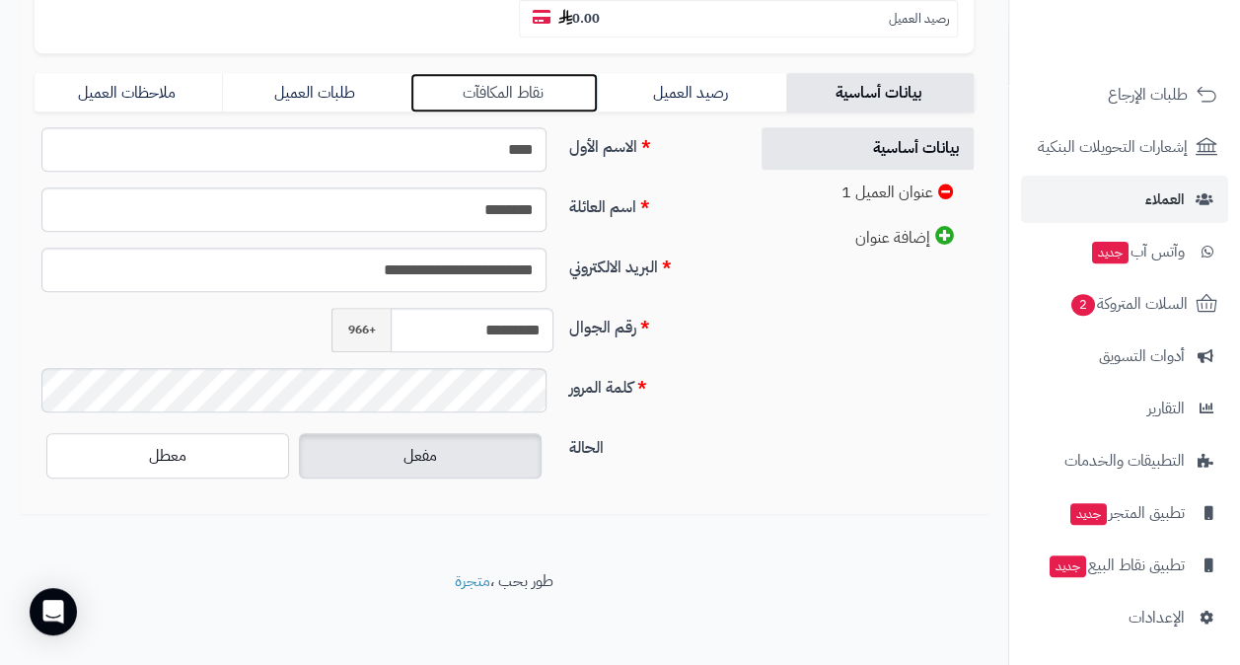
click at [525, 88] on link "نقاط المكافآت" at bounding box center [503, 92] width 187 height 39
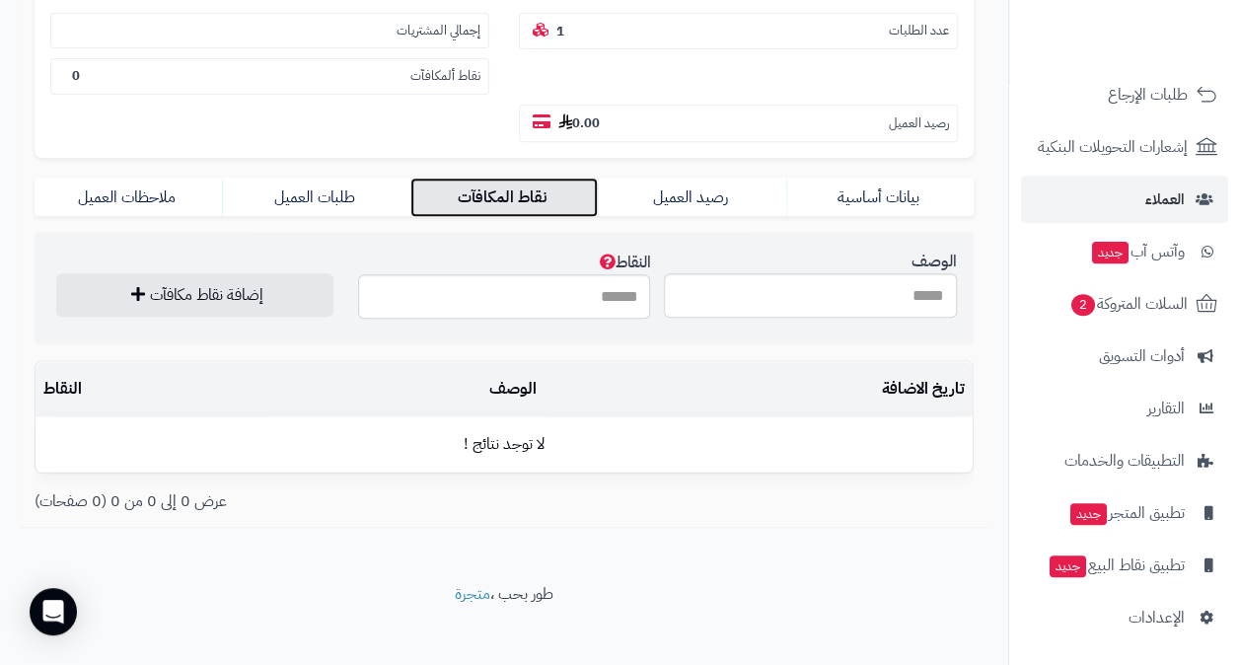
scroll to position [344, 0]
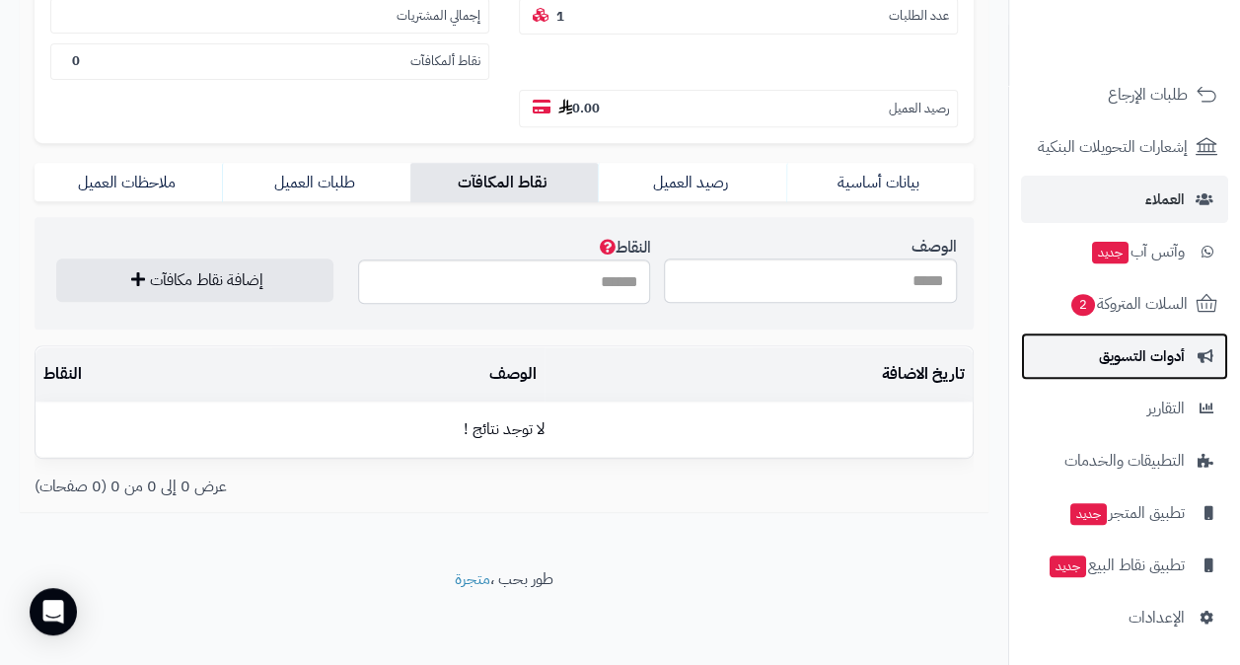
click at [1166, 360] on span "أدوات التسويق" at bounding box center [1142, 356] width 86 height 28
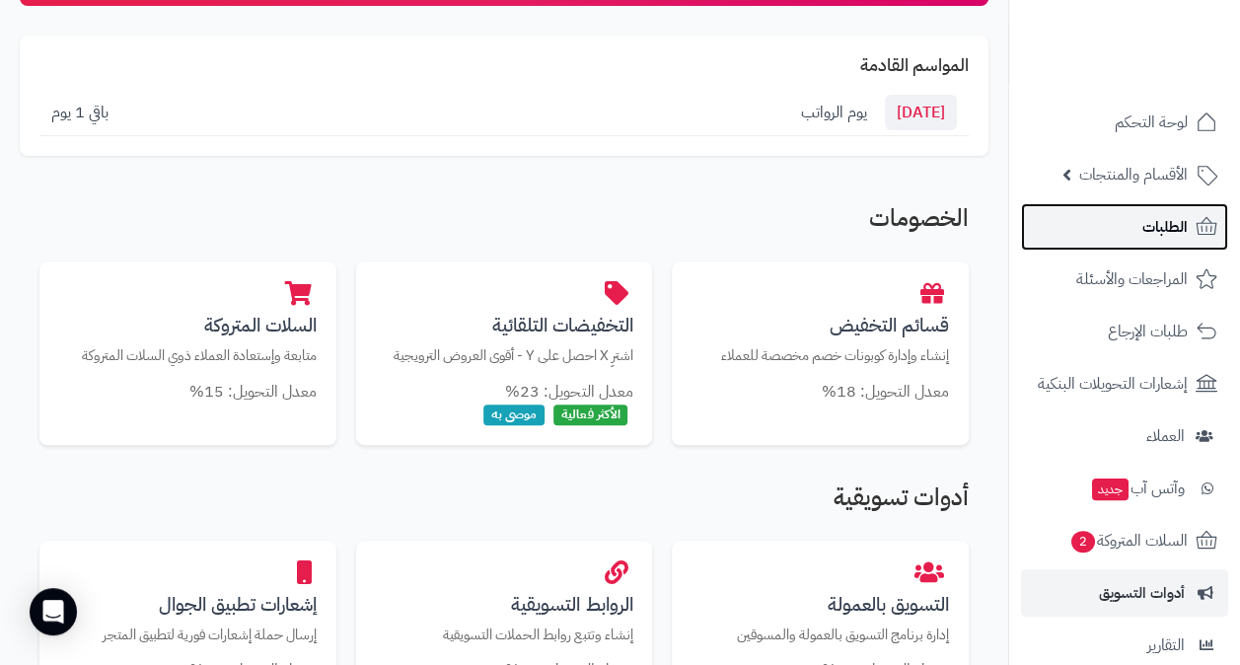
click at [1164, 227] on span "الطلبات" at bounding box center [1164, 227] width 45 height 28
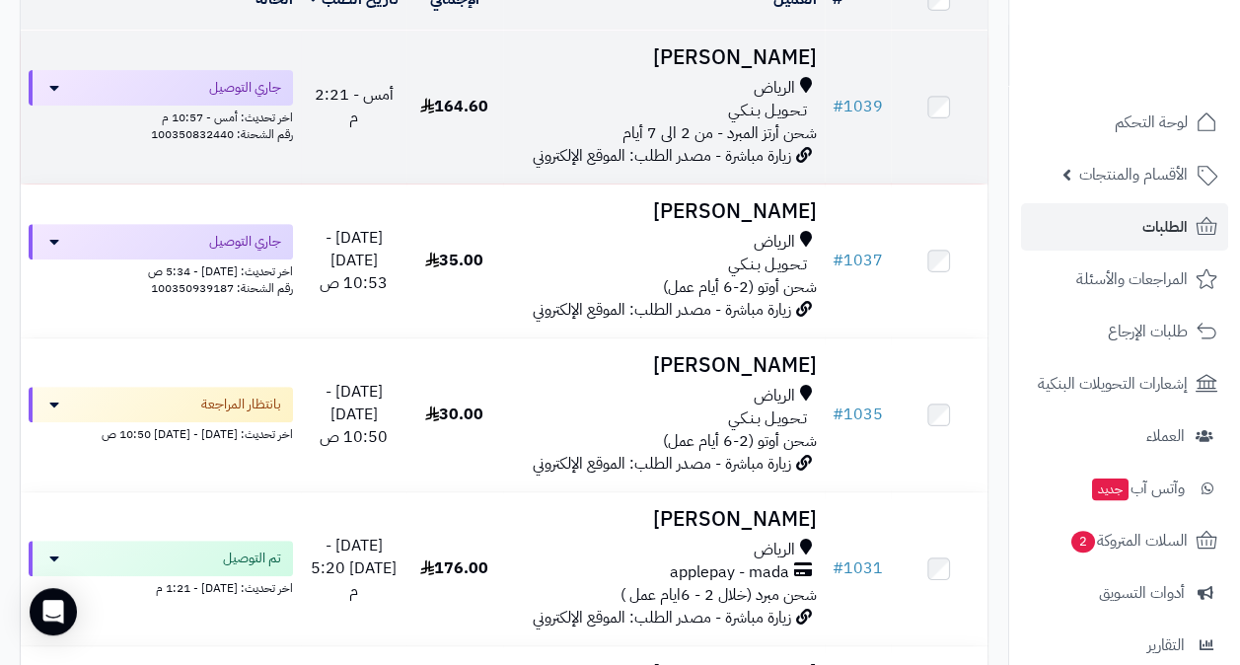
scroll to position [493, 0]
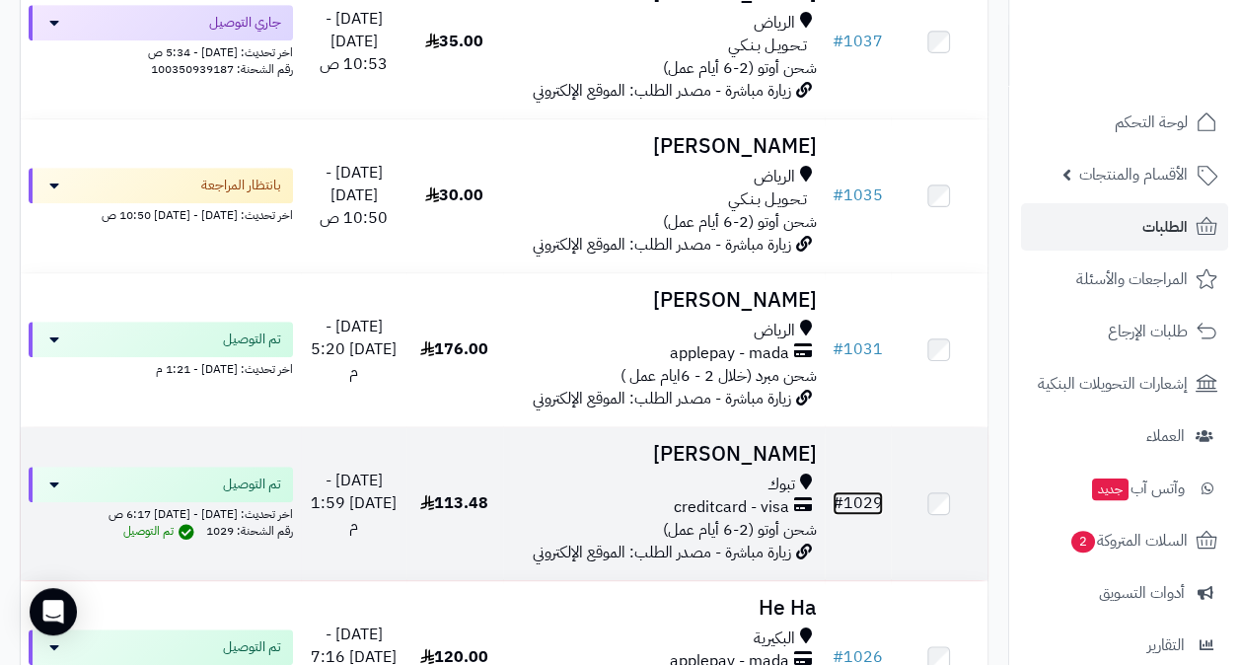
click at [864, 513] on link "# 1029" at bounding box center [858, 503] width 50 height 24
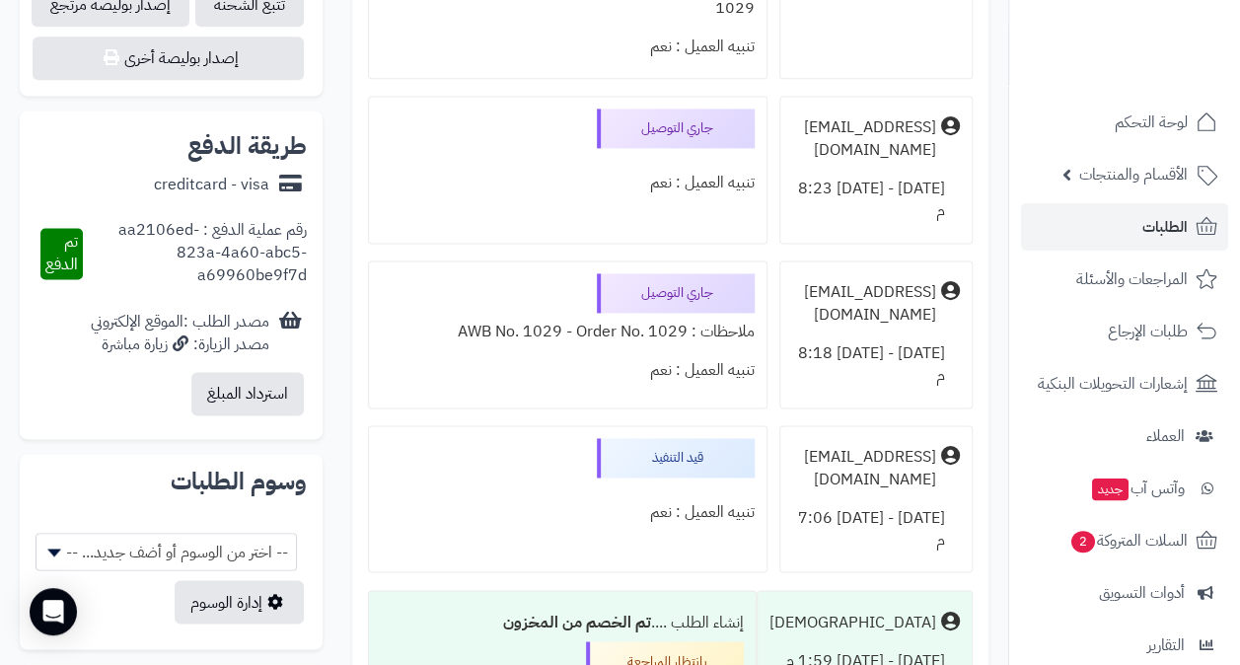
scroll to position [1578, 0]
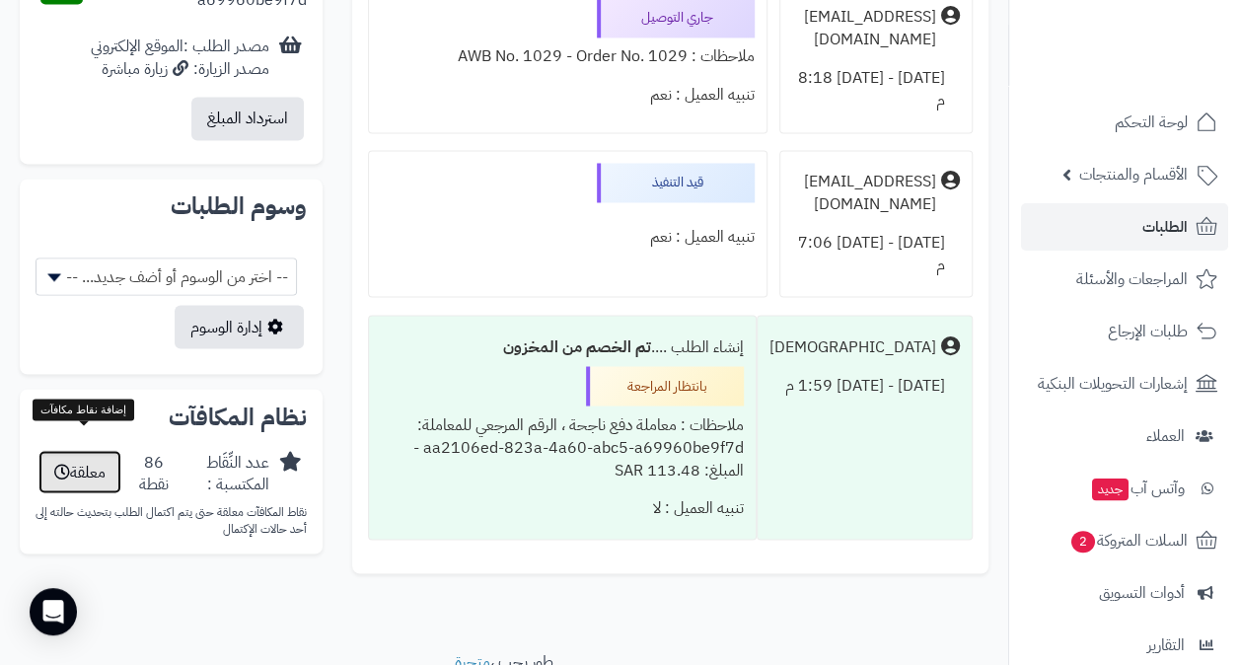
click at [78, 450] on button "معلقة" at bounding box center [79, 471] width 83 height 43
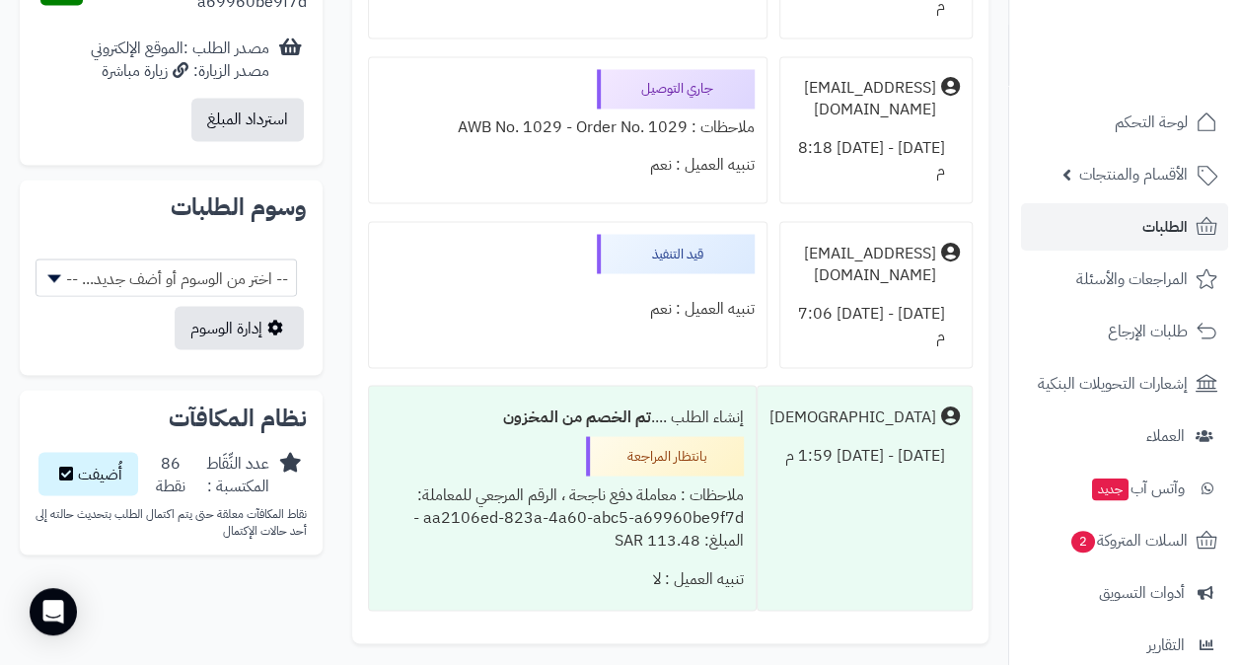
scroll to position [1606, 0]
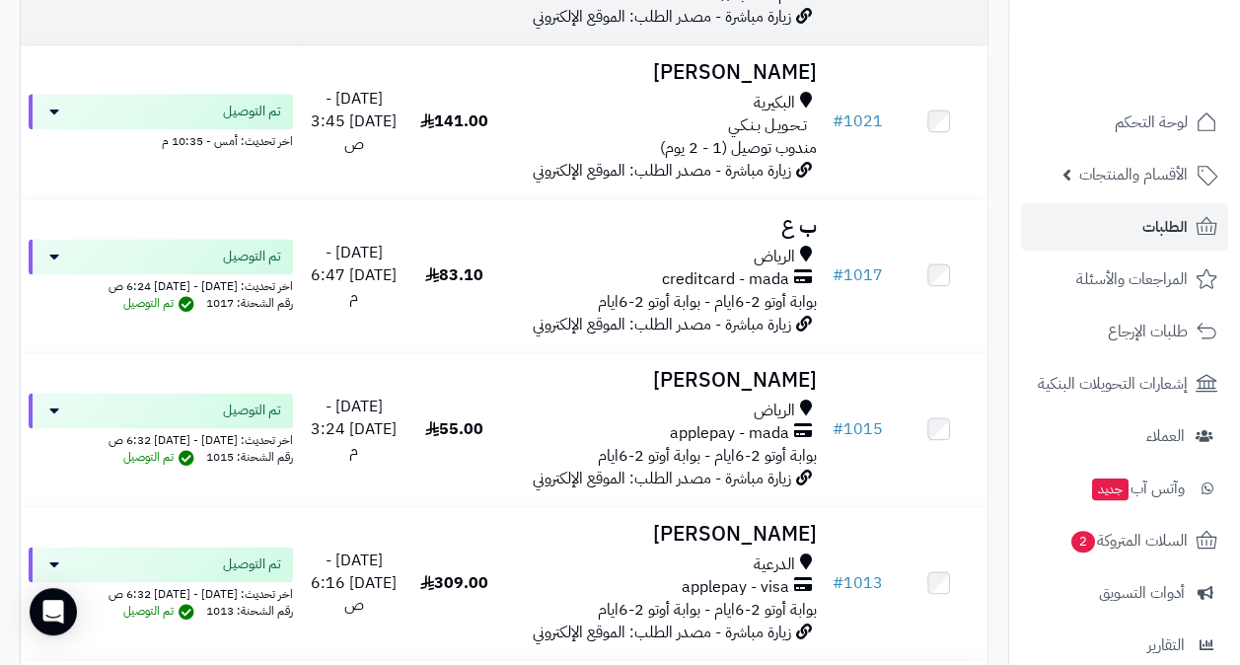
scroll to position [1282, 0]
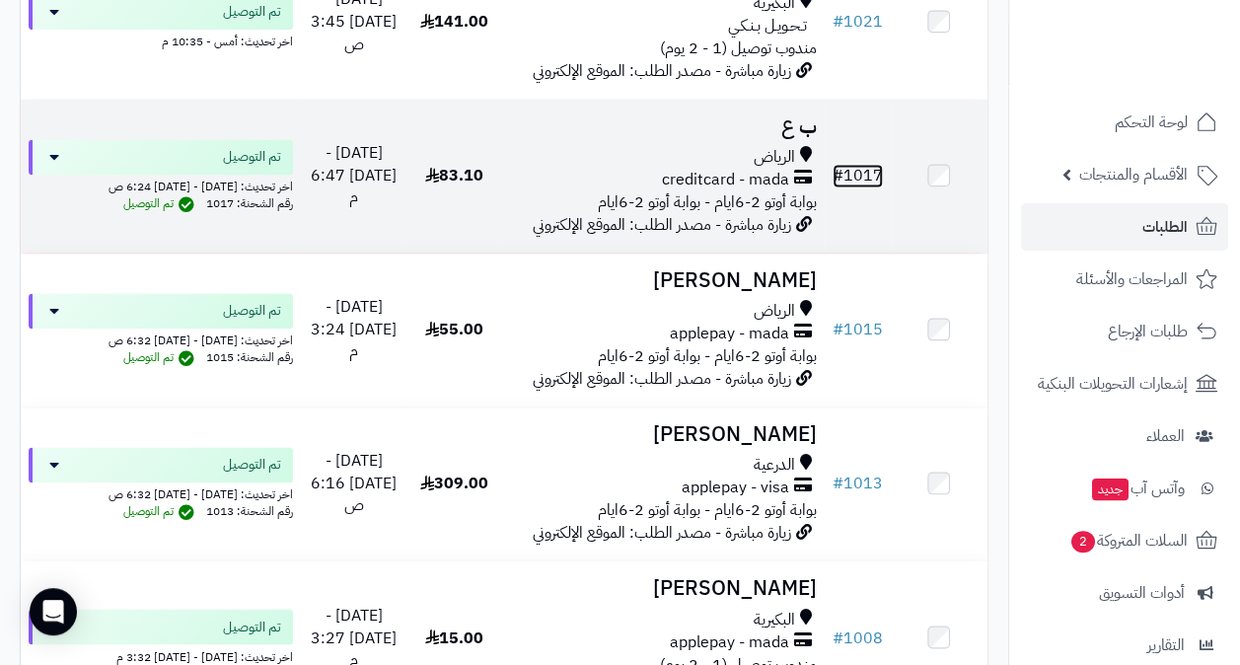
click at [866, 187] on link "# 1017" at bounding box center [858, 176] width 50 height 24
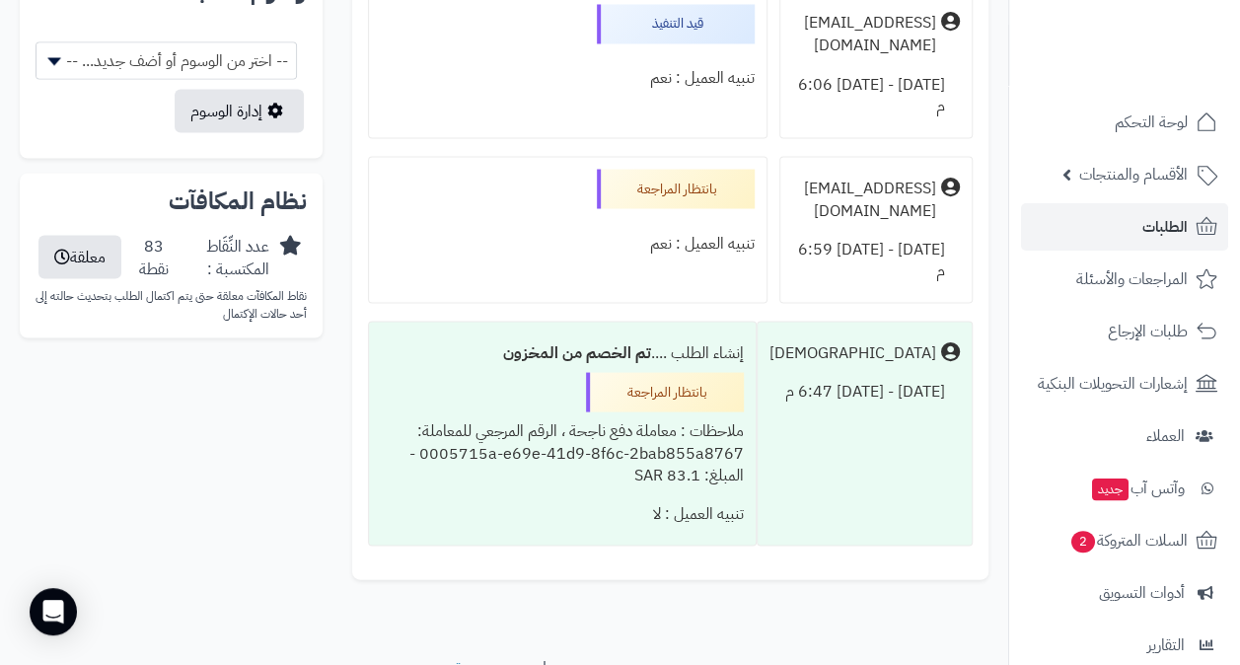
scroll to position [1803, 0]
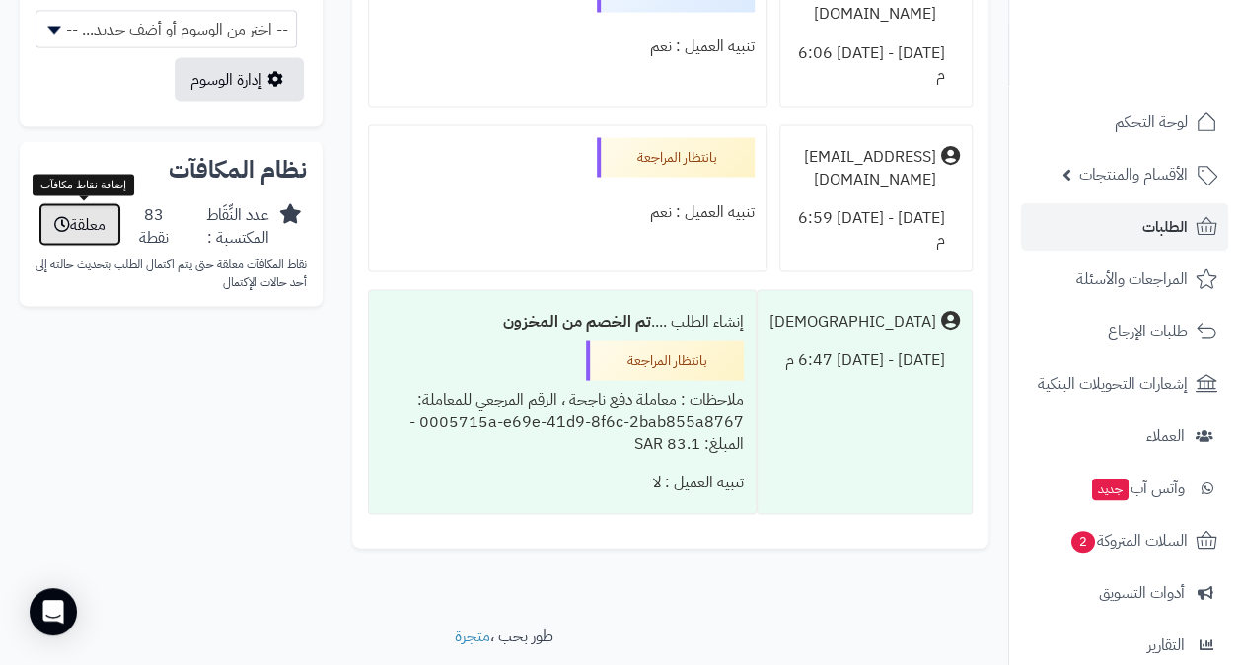
click at [84, 221] on button "معلقة" at bounding box center [79, 223] width 83 height 43
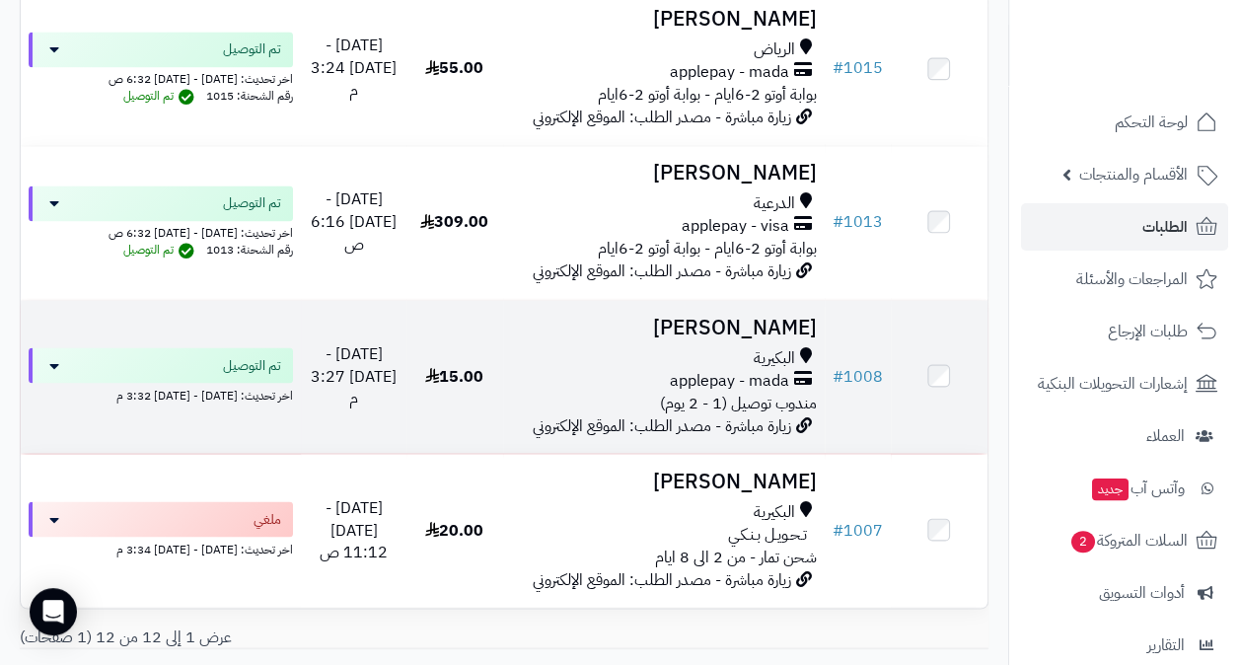
scroll to position [1499, 0]
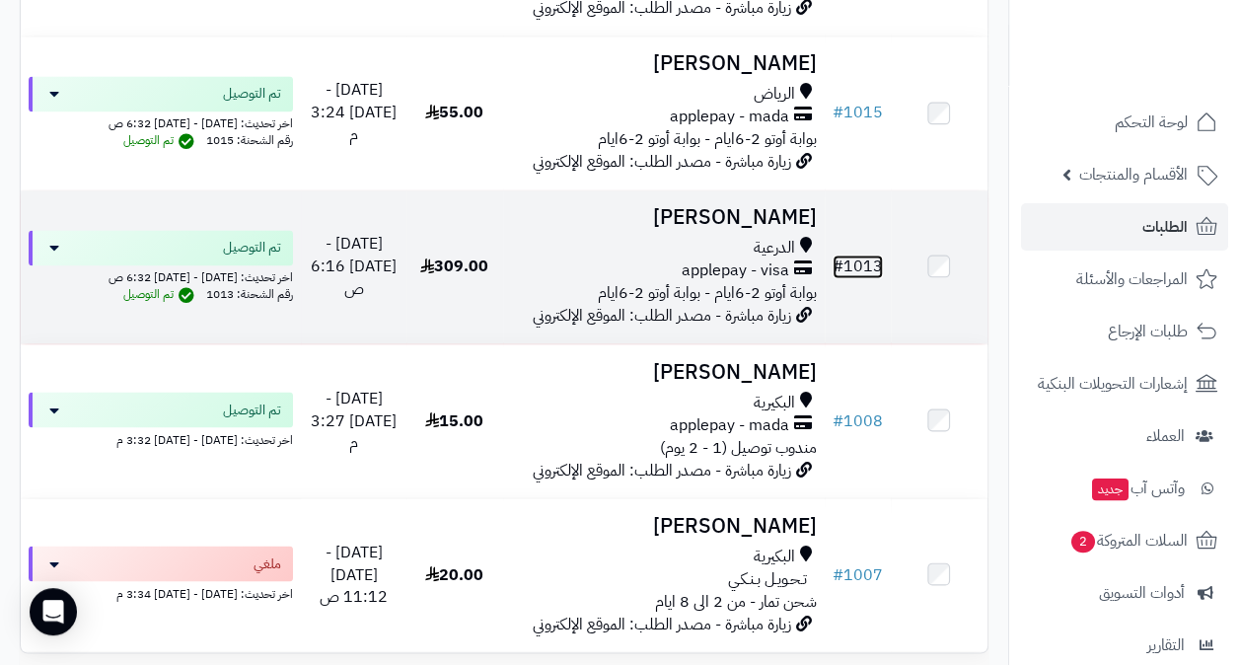
click at [855, 274] on link "# 1013" at bounding box center [858, 267] width 50 height 24
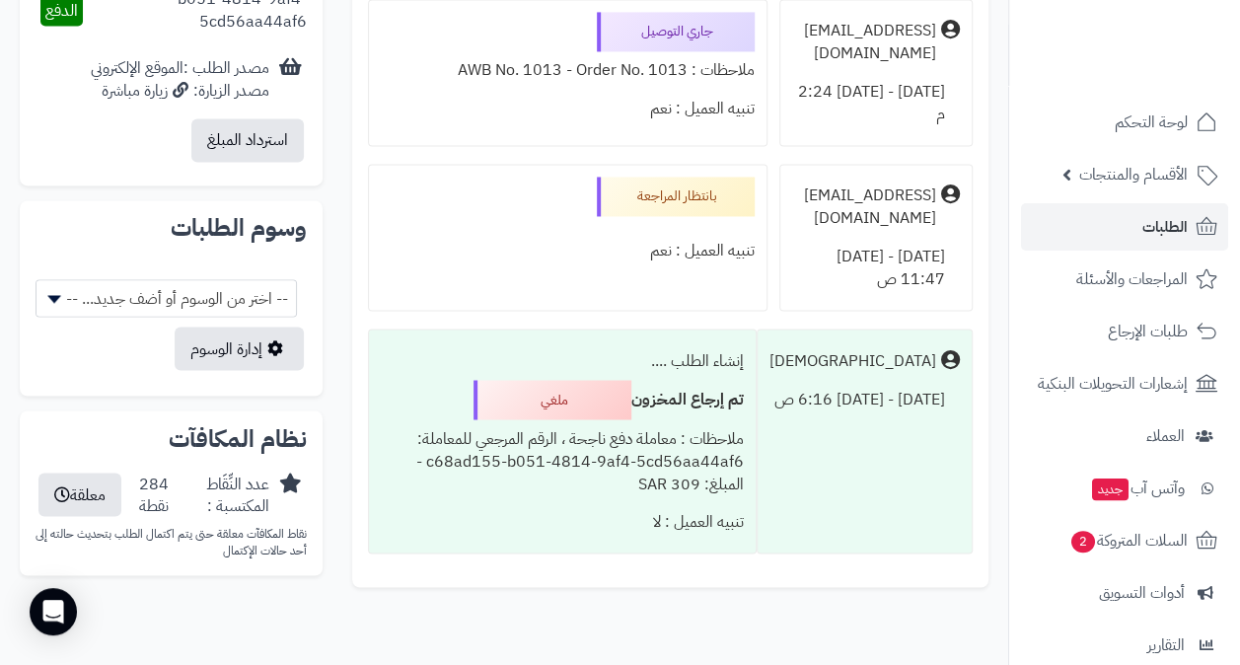
scroll to position [1596, 0]
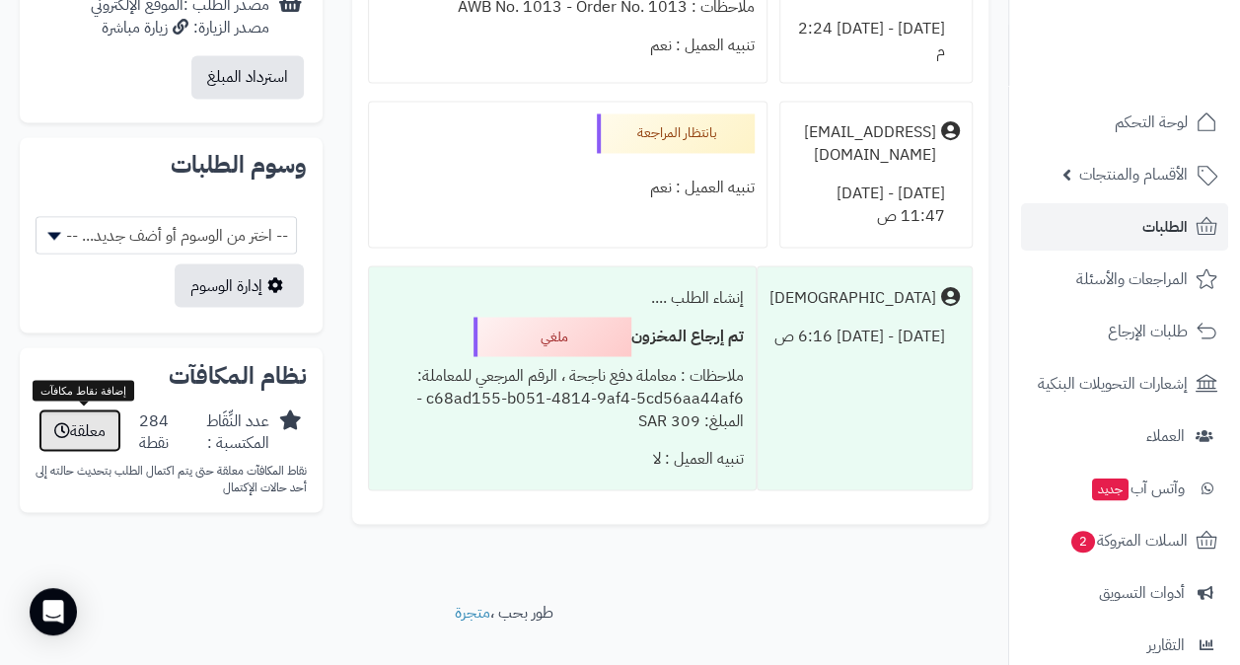
click at [87, 429] on button "معلقة" at bounding box center [79, 429] width 83 height 43
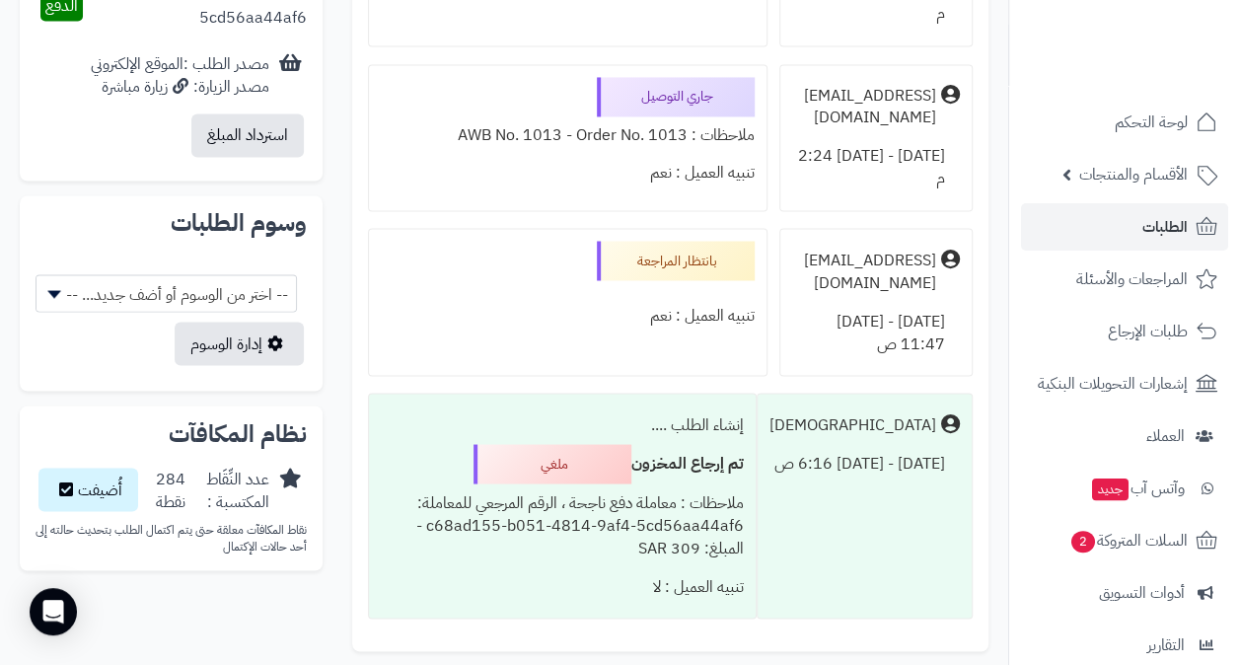
scroll to position [1705, 0]
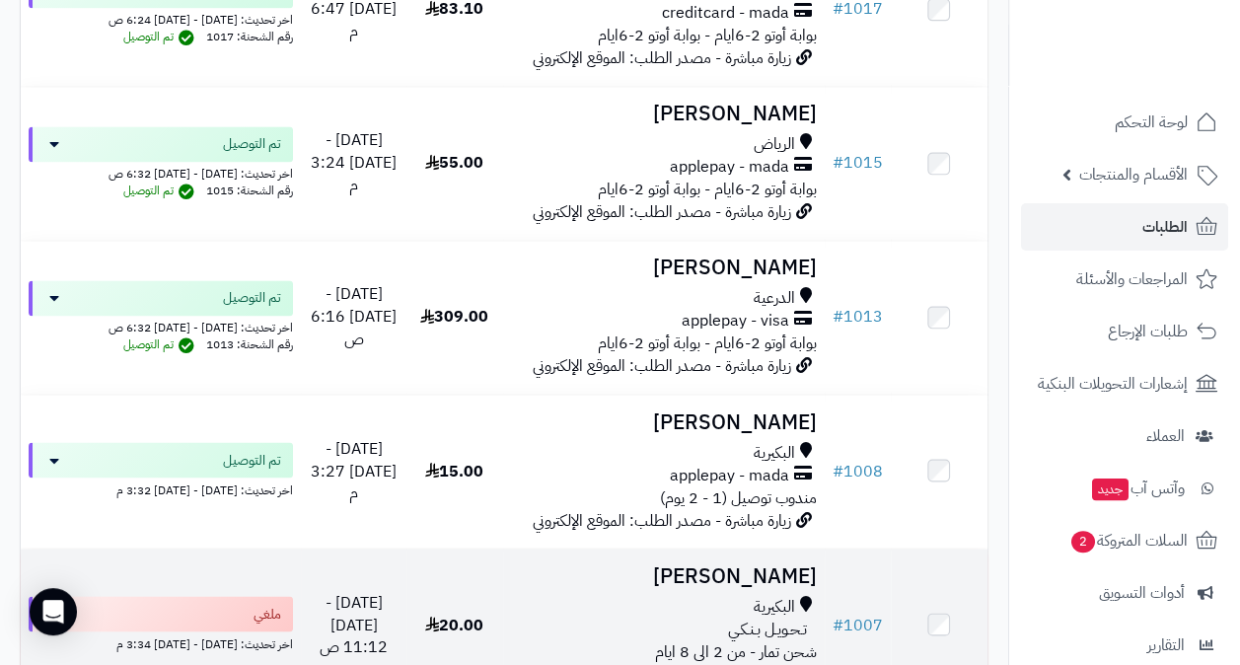
scroll to position [1401, 0]
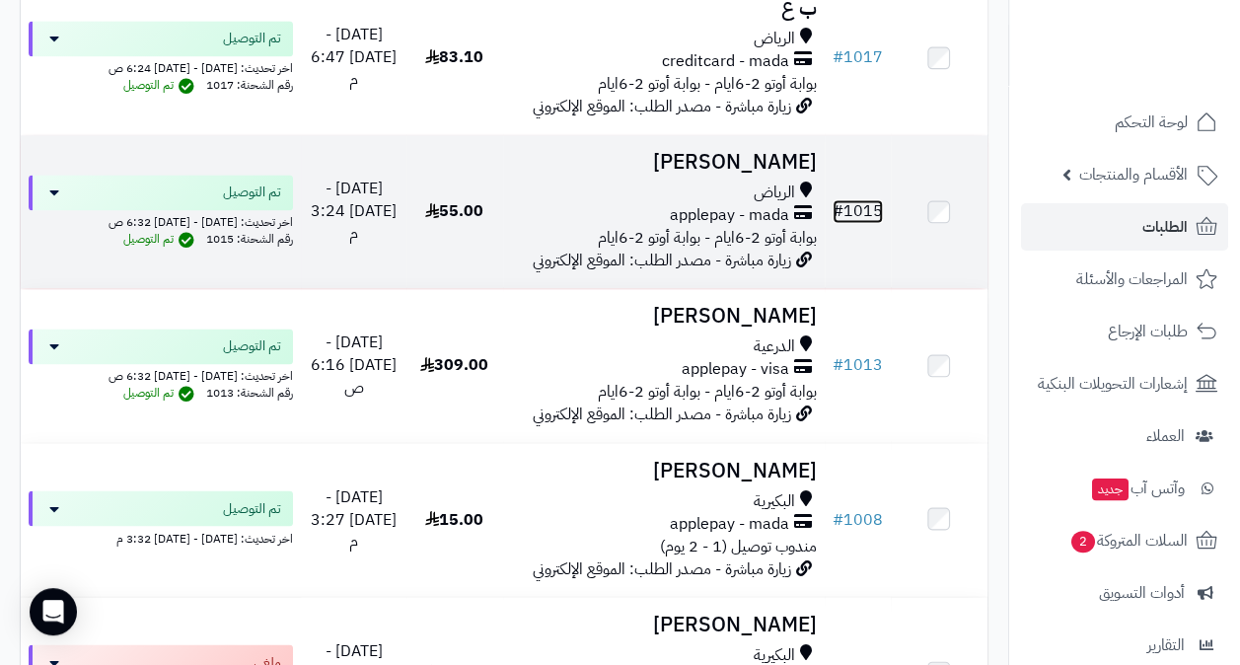
click at [861, 217] on link "# 1015" at bounding box center [858, 211] width 50 height 24
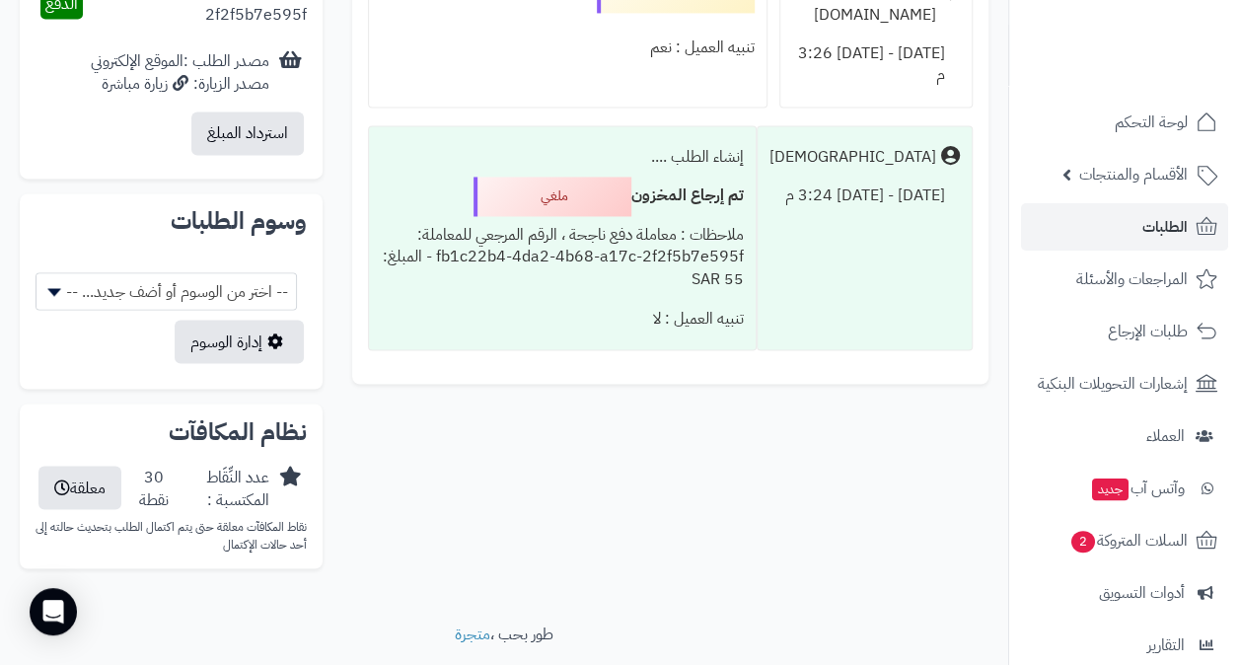
scroll to position [1598, 0]
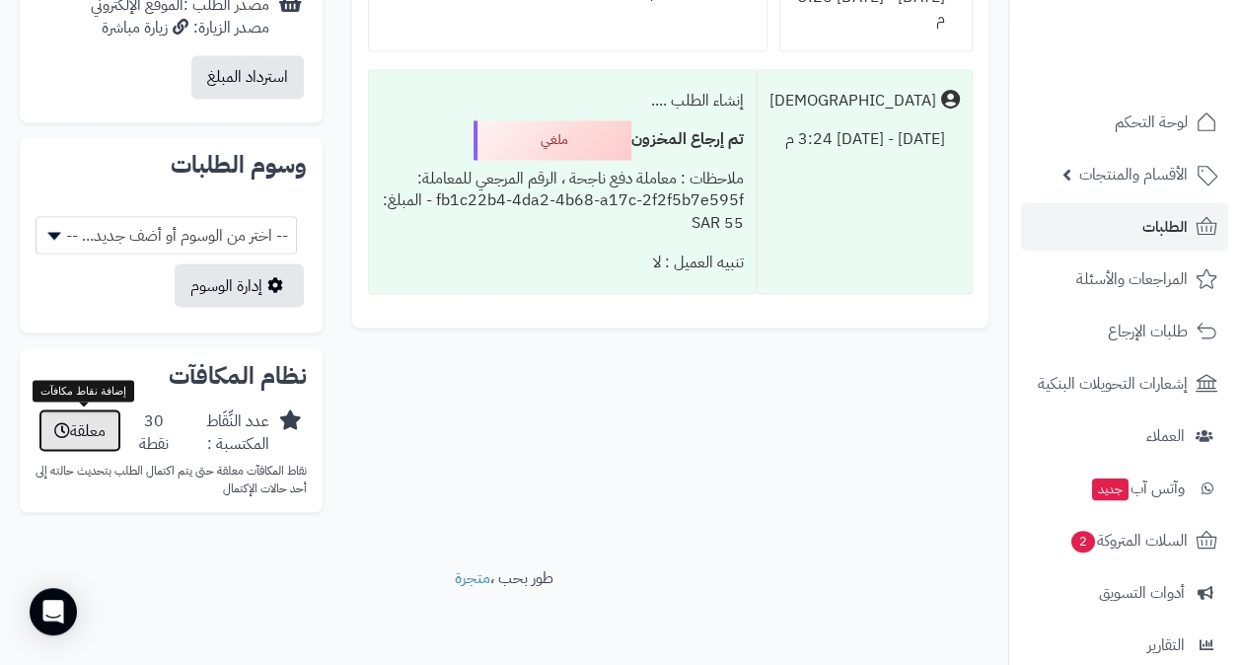
click at [97, 426] on button "معلقة" at bounding box center [79, 429] width 83 height 43
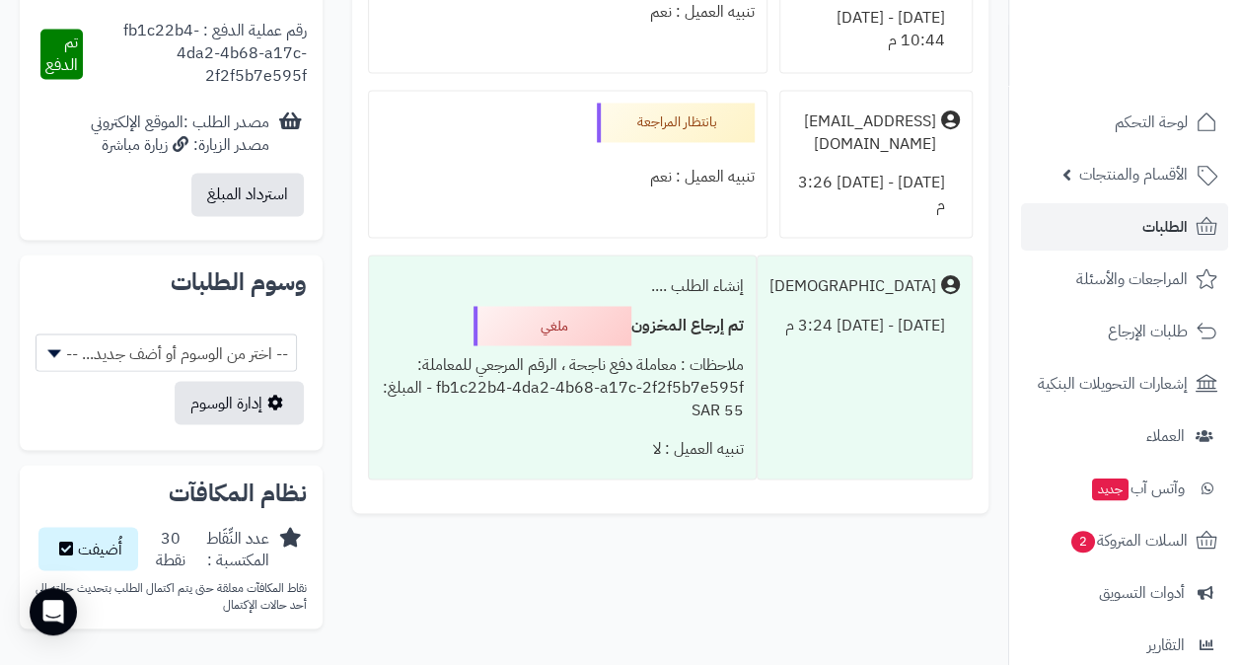
scroll to position [1433, 0]
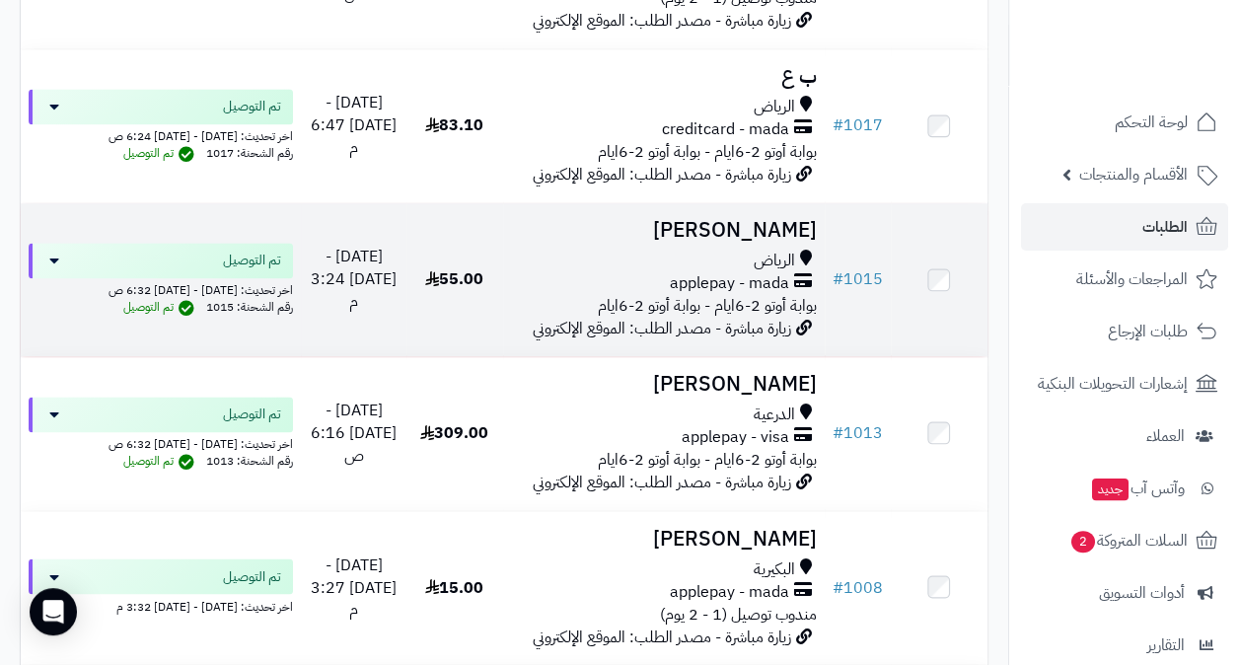
scroll to position [1302, 0]
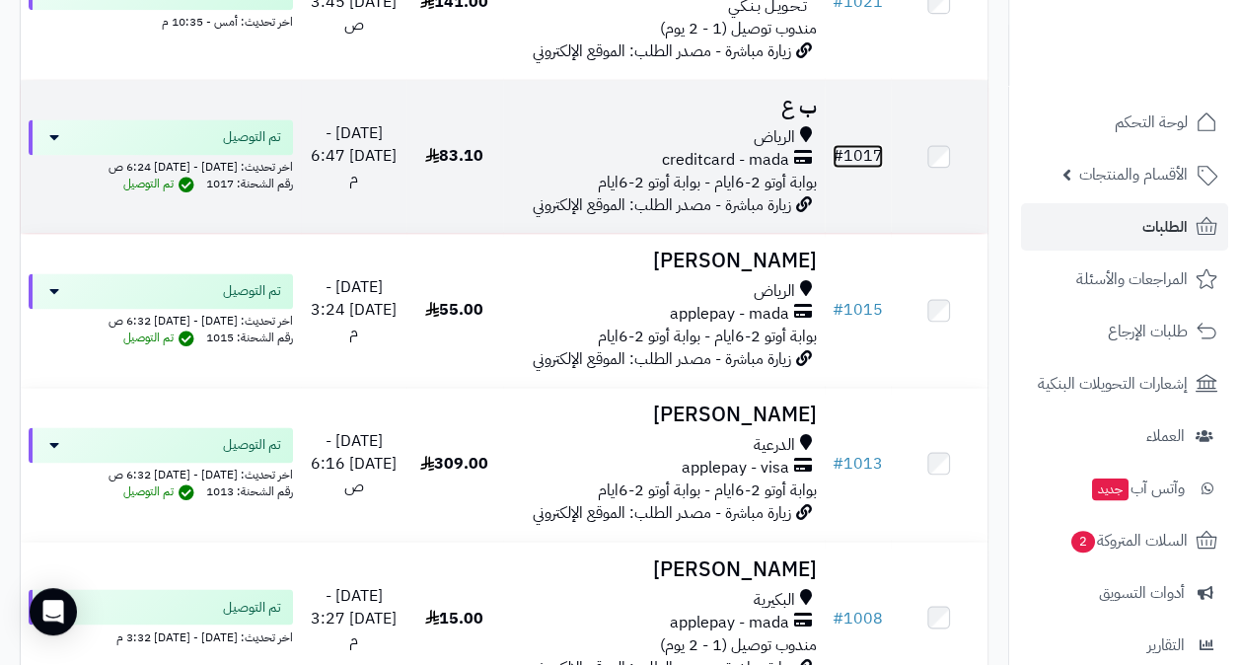
click at [854, 164] on link "# 1017" at bounding box center [858, 156] width 50 height 24
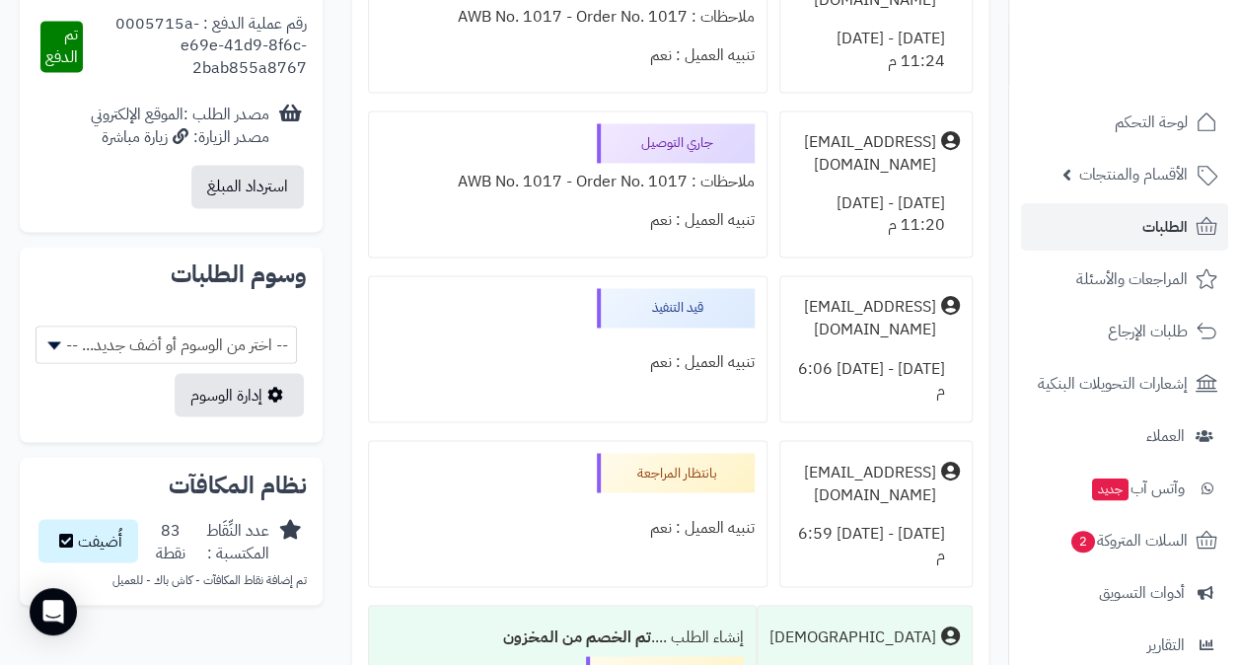
scroll to position [1578, 0]
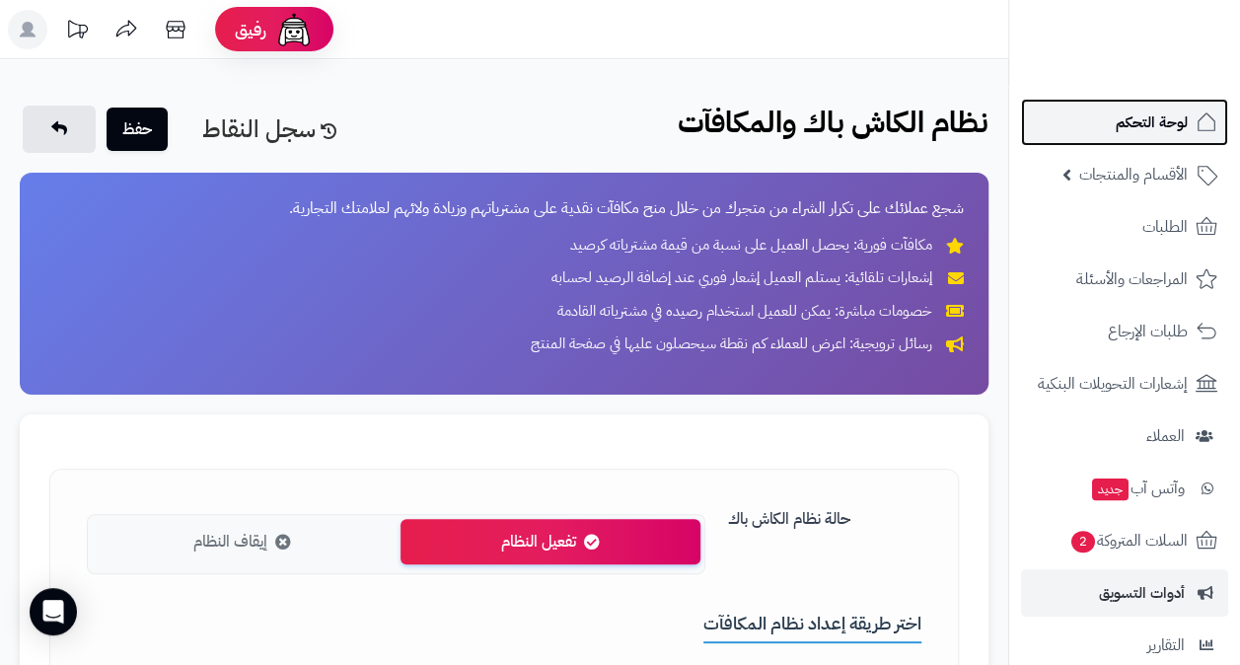
click at [1135, 120] on span "لوحة التحكم" at bounding box center [1152, 123] width 72 height 28
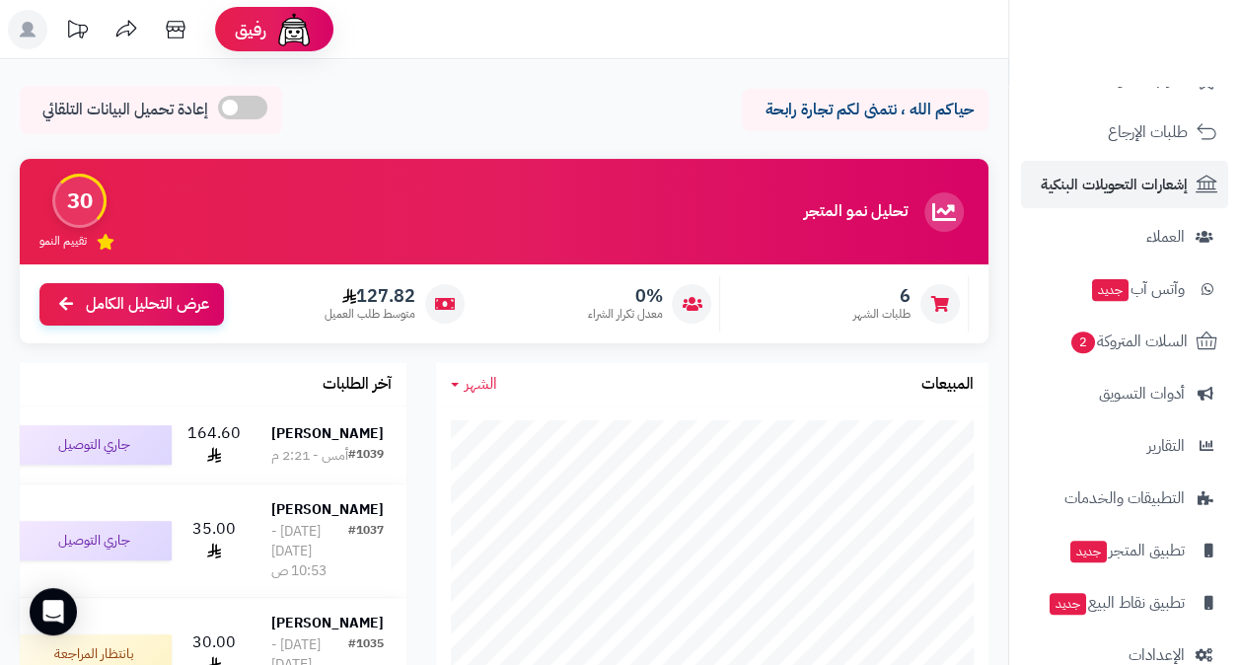
scroll to position [237, 0]
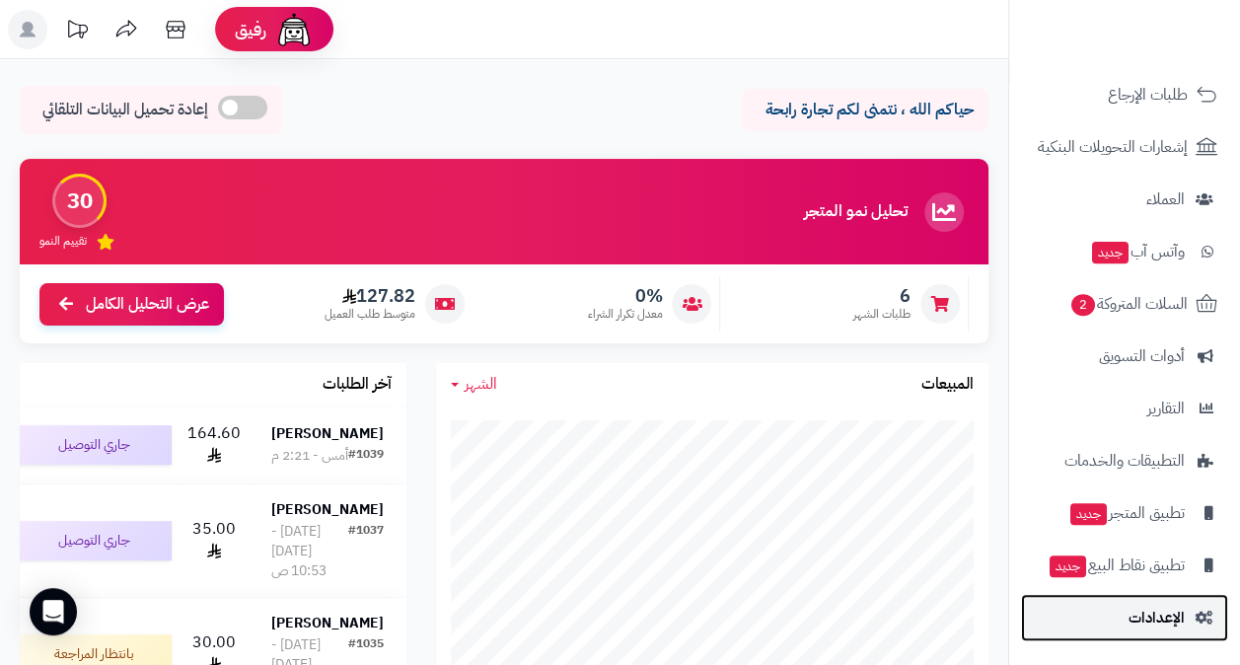
click at [1168, 621] on span "الإعدادات" at bounding box center [1157, 618] width 56 height 28
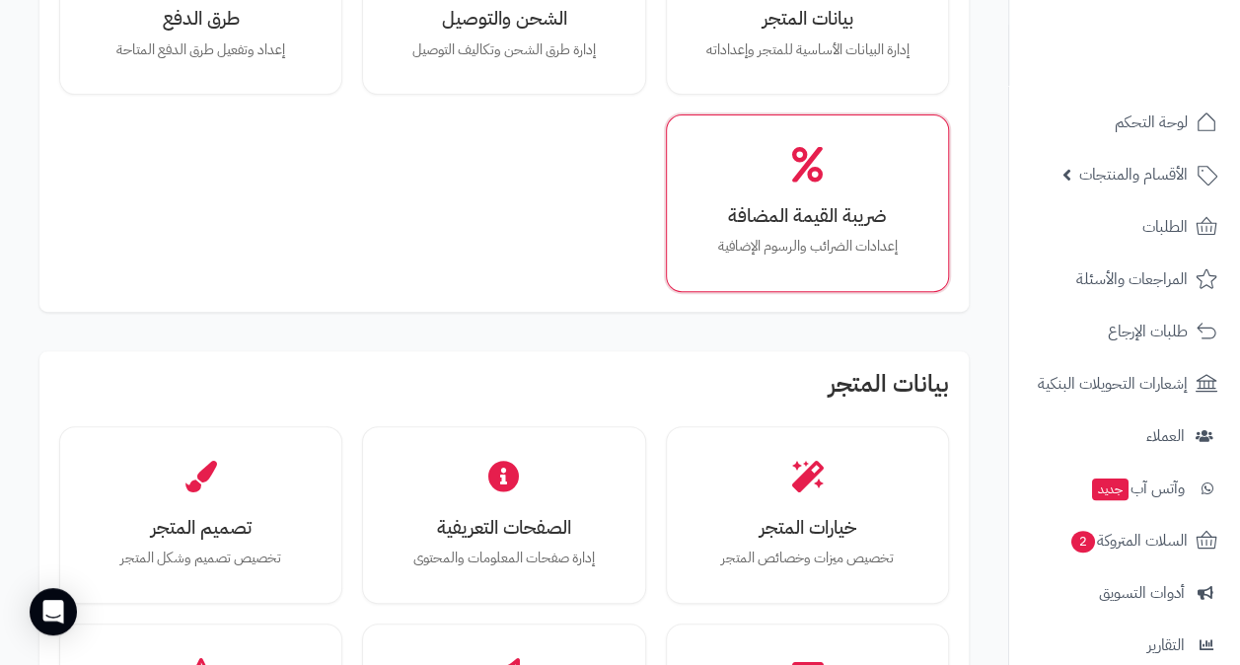
scroll to position [296, 0]
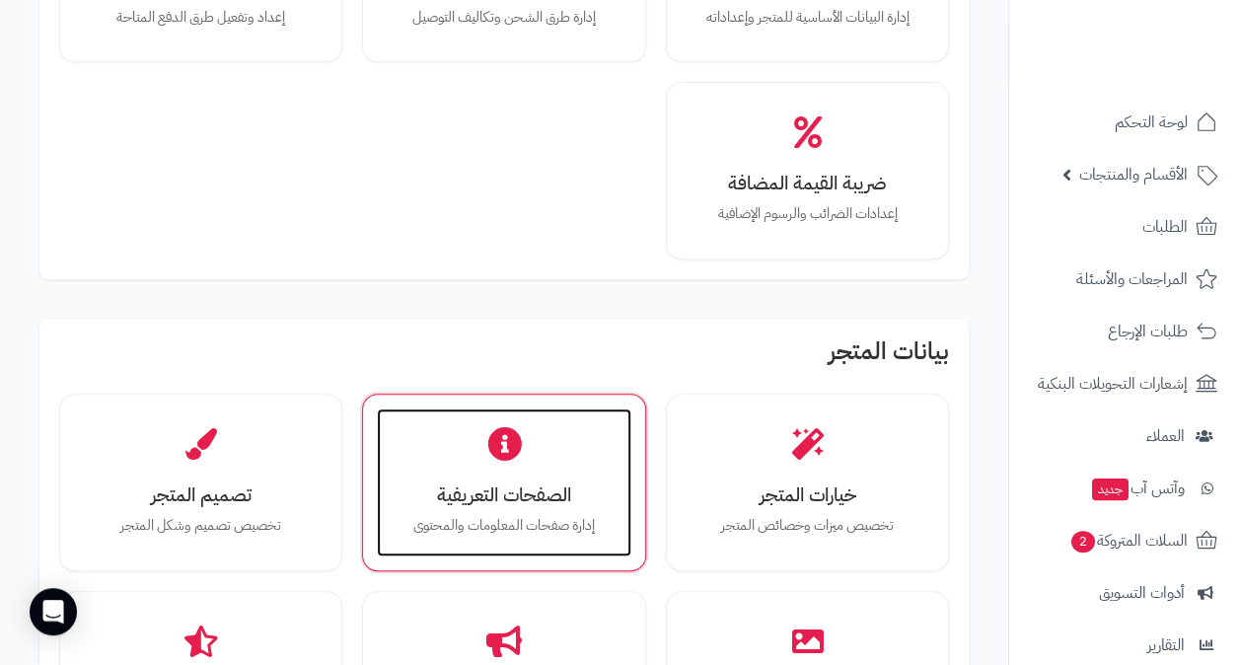
click at [548, 471] on div "الصفحات التعريفية إدارة صفحات المعلومات والمحتوى" at bounding box center [504, 482] width 254 height 148
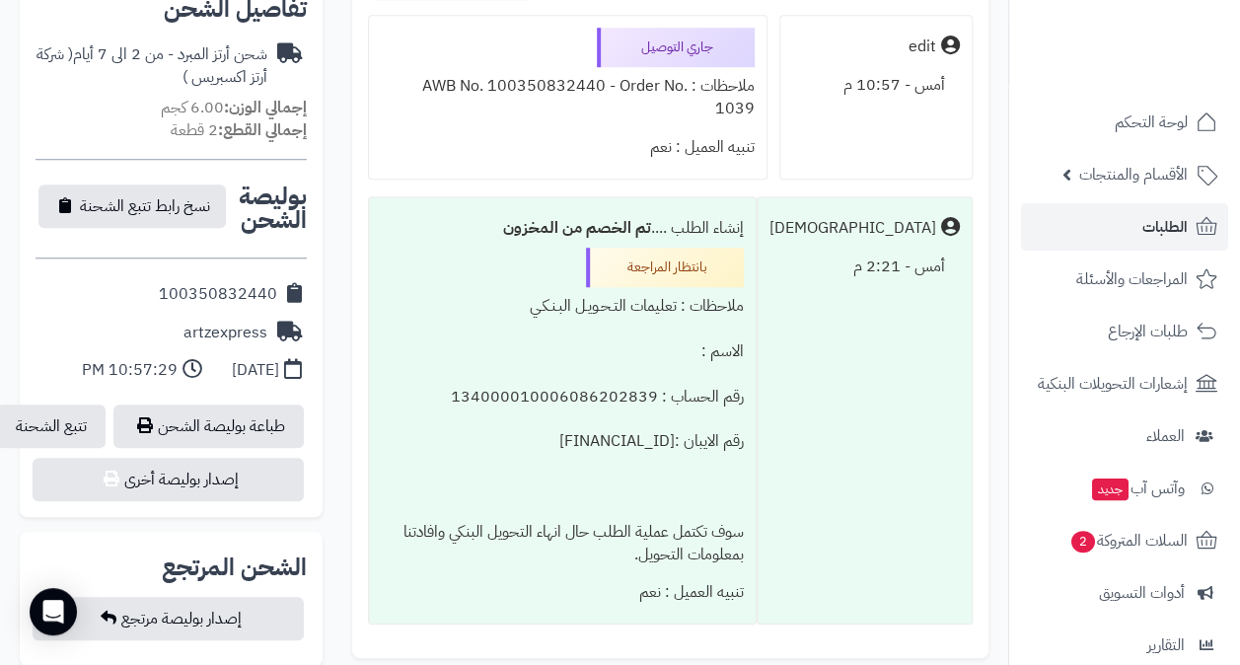
scroll to position [789, 0]
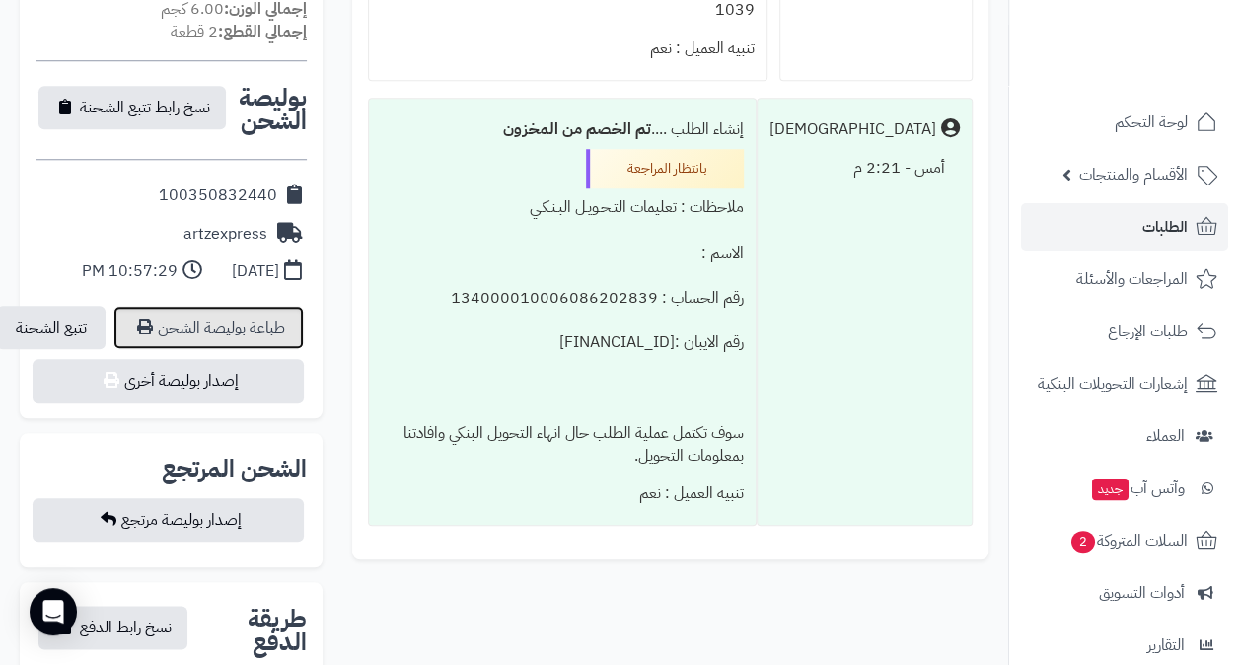
click at [217, 306] on link "طباعة بوليصة الشحن" at bounding box center [208, 327] width 190 height 43
